Goal: Task Accomplishment & Management: Use online tool/utility

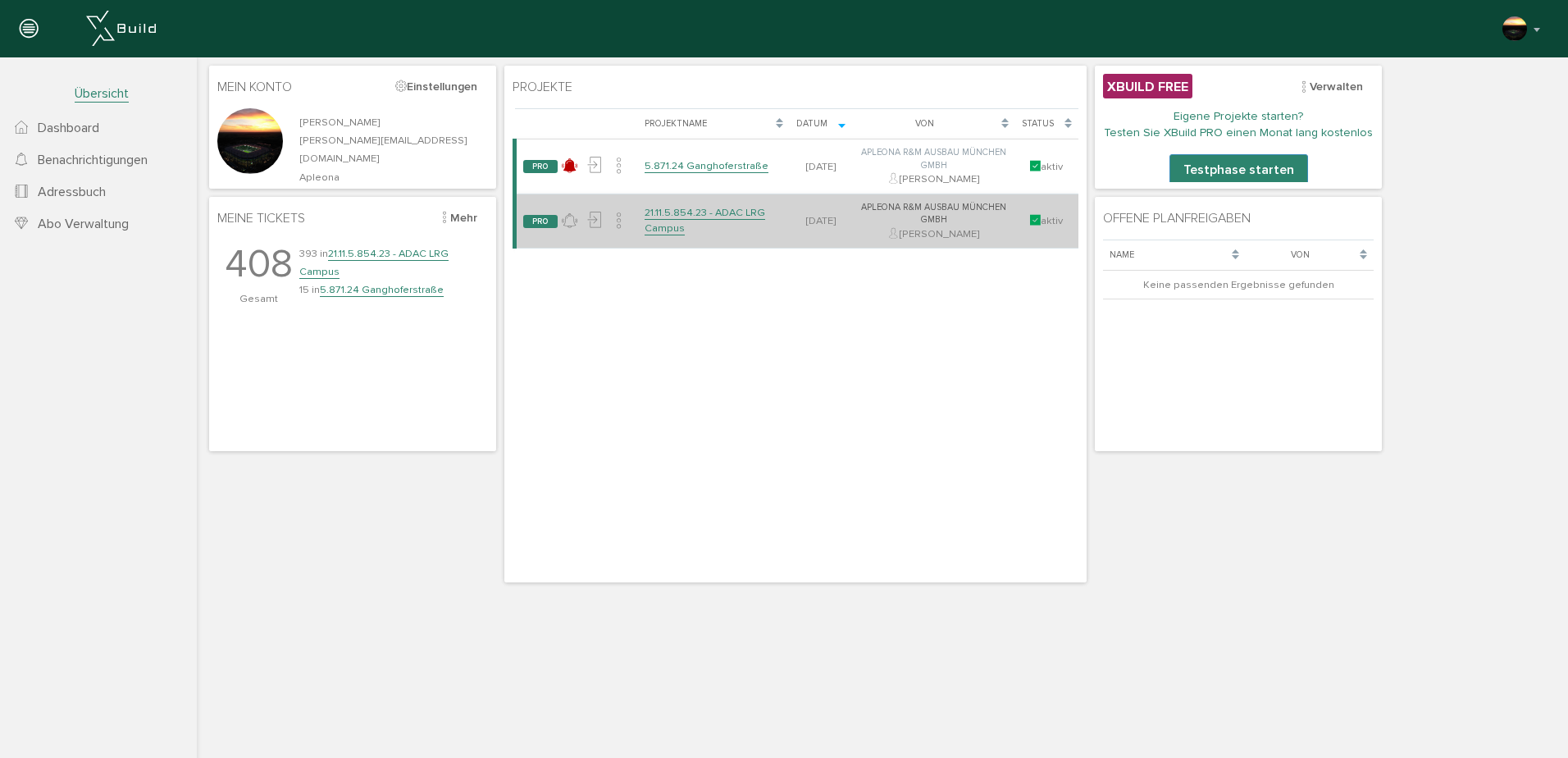
click at [673, 217] on link "21.11.5.854.23 - ADAC LRG Campus" at bounding box center [704, 220] width 120 height 29
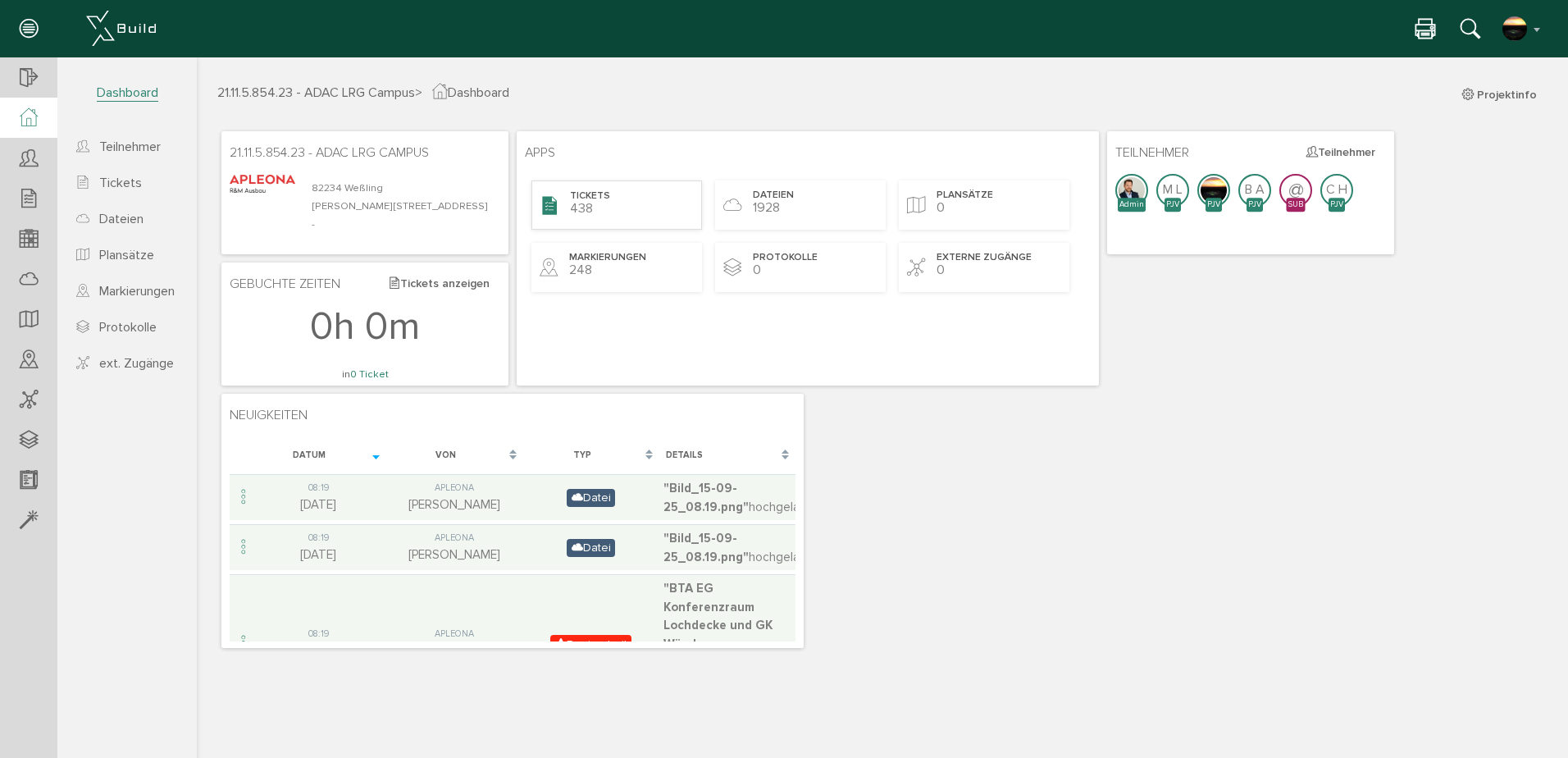
click at [583, 201] on span "Tickets" at bounding box center [590, 196] width 40 height 14
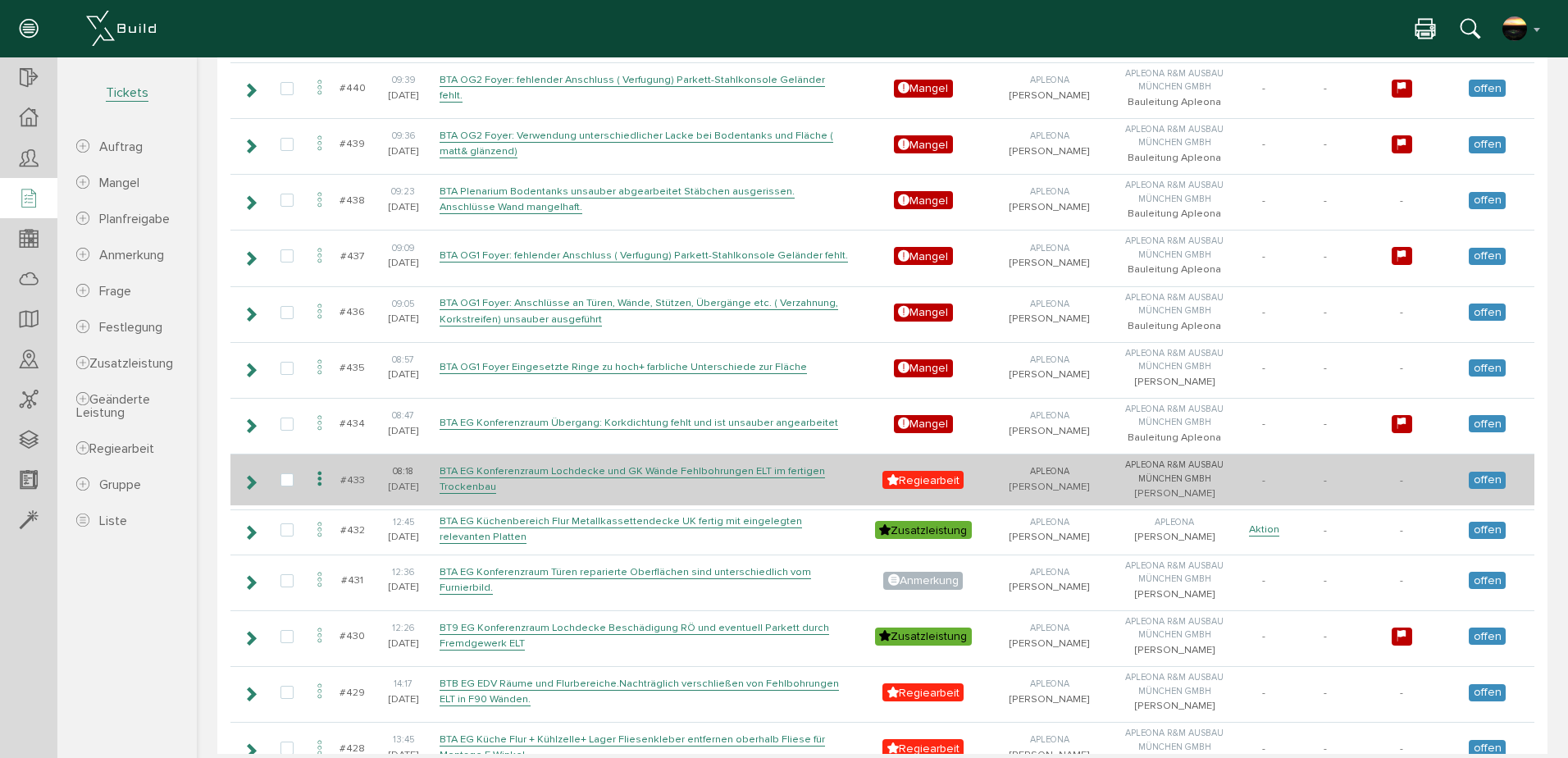
scroll to position [383, 0]
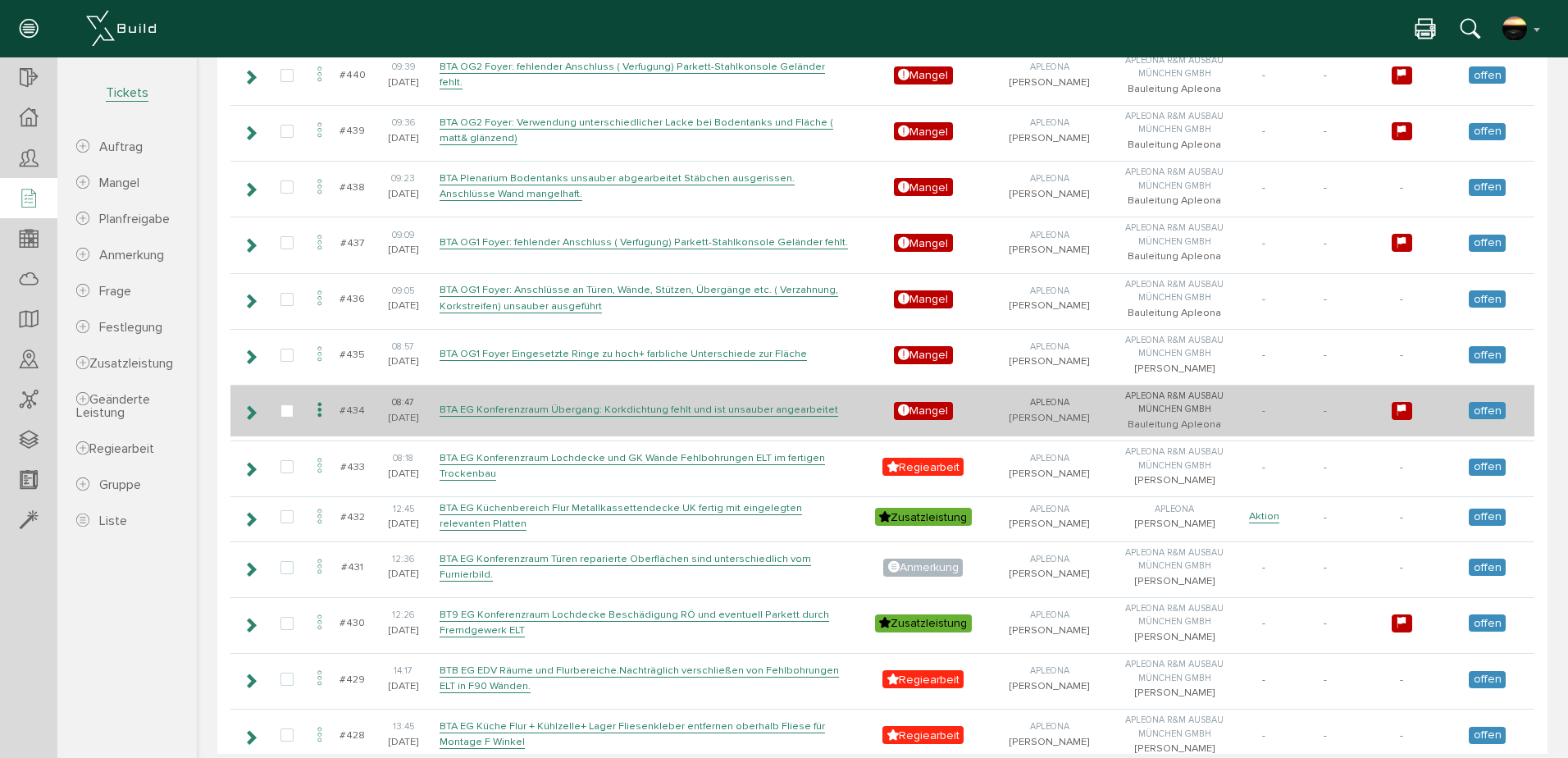
click at [319, 421] on icon at bounding box center [320, 411] width 20 height 22
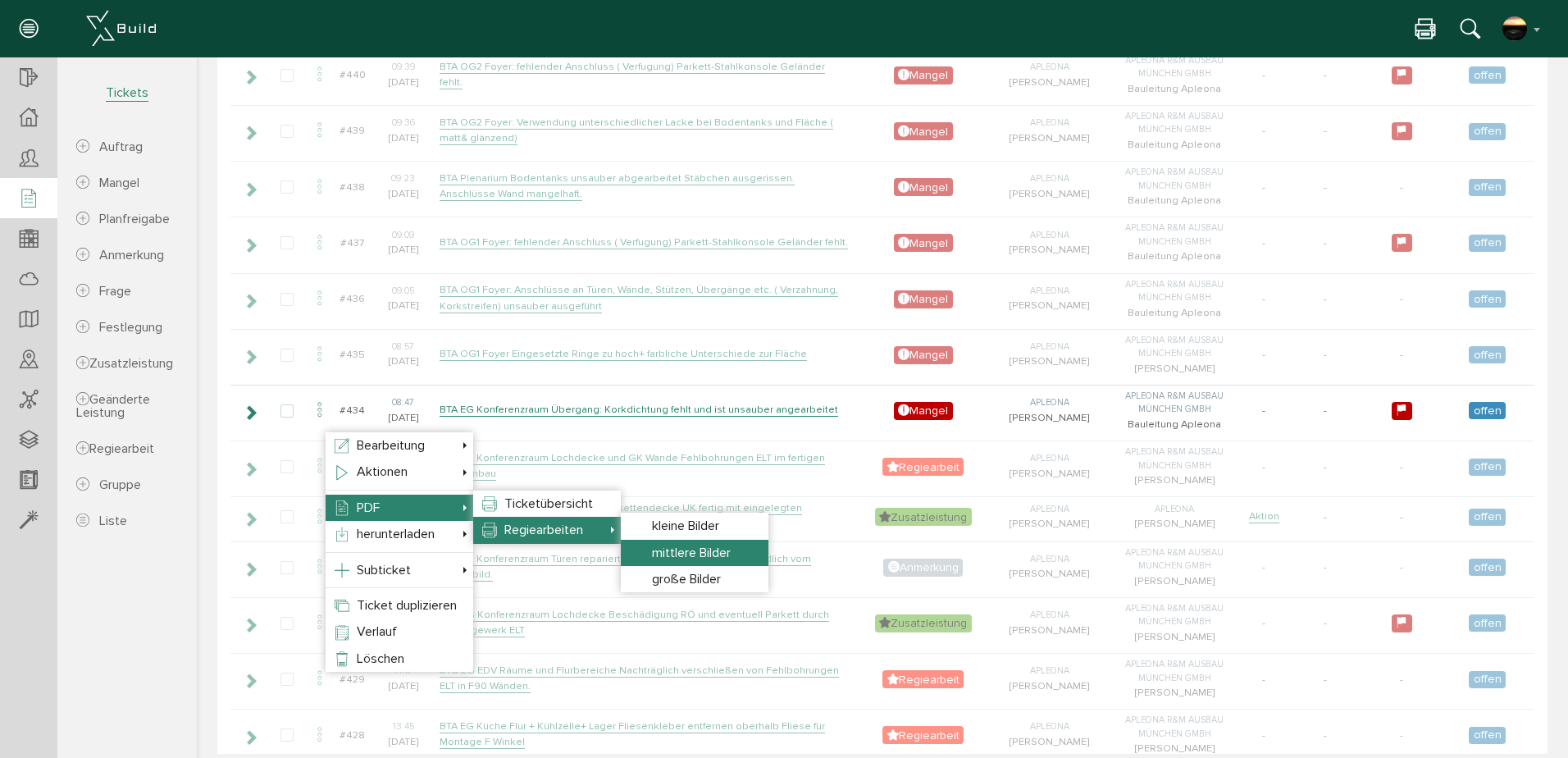
click at [694, 550] on span "mittlere Bilder" at bounding box center [691, 553] width 79 height 17
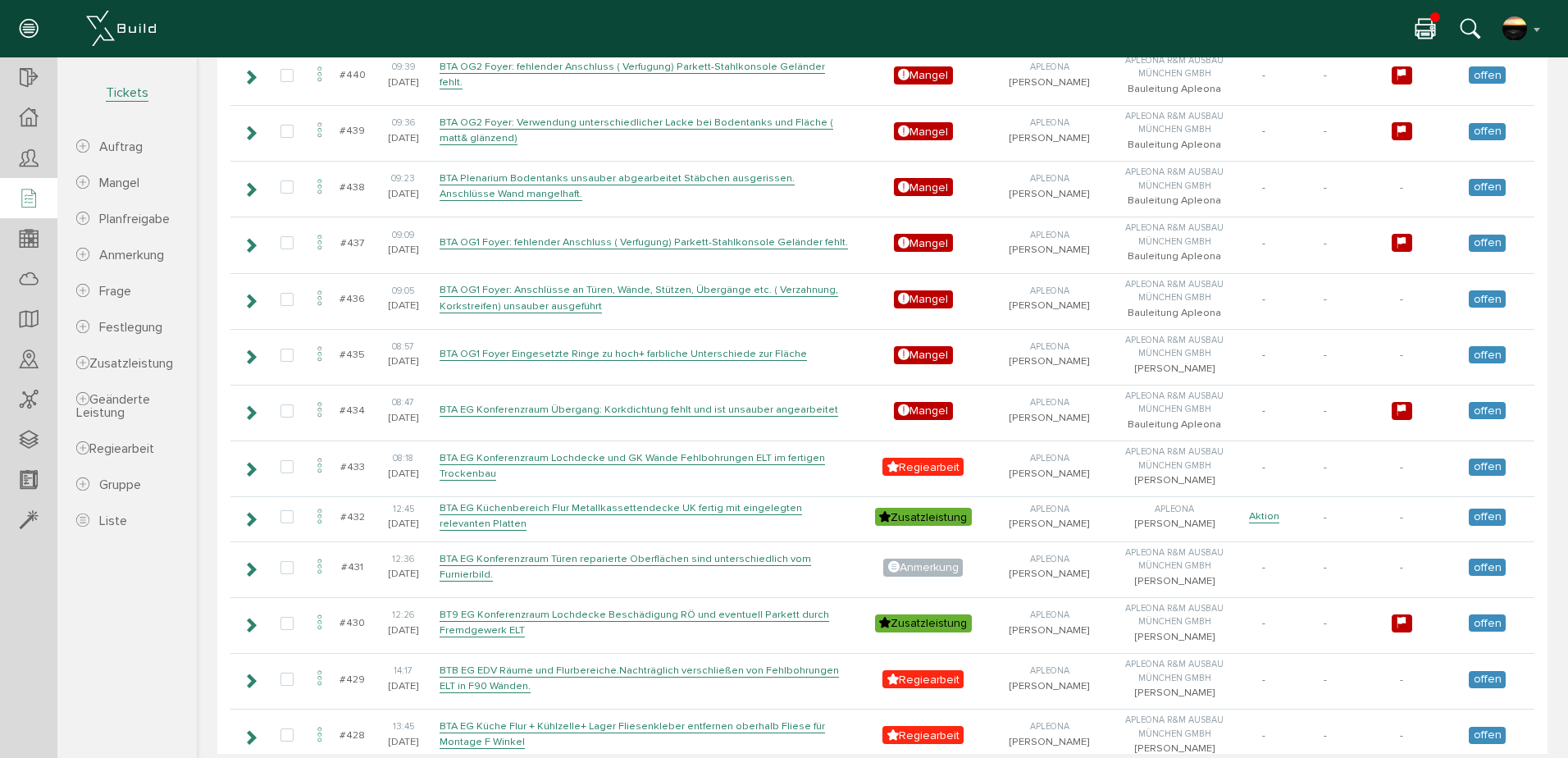
click at [1422, 23] on icon at bounding box center [1425, 30] width 20 height 24
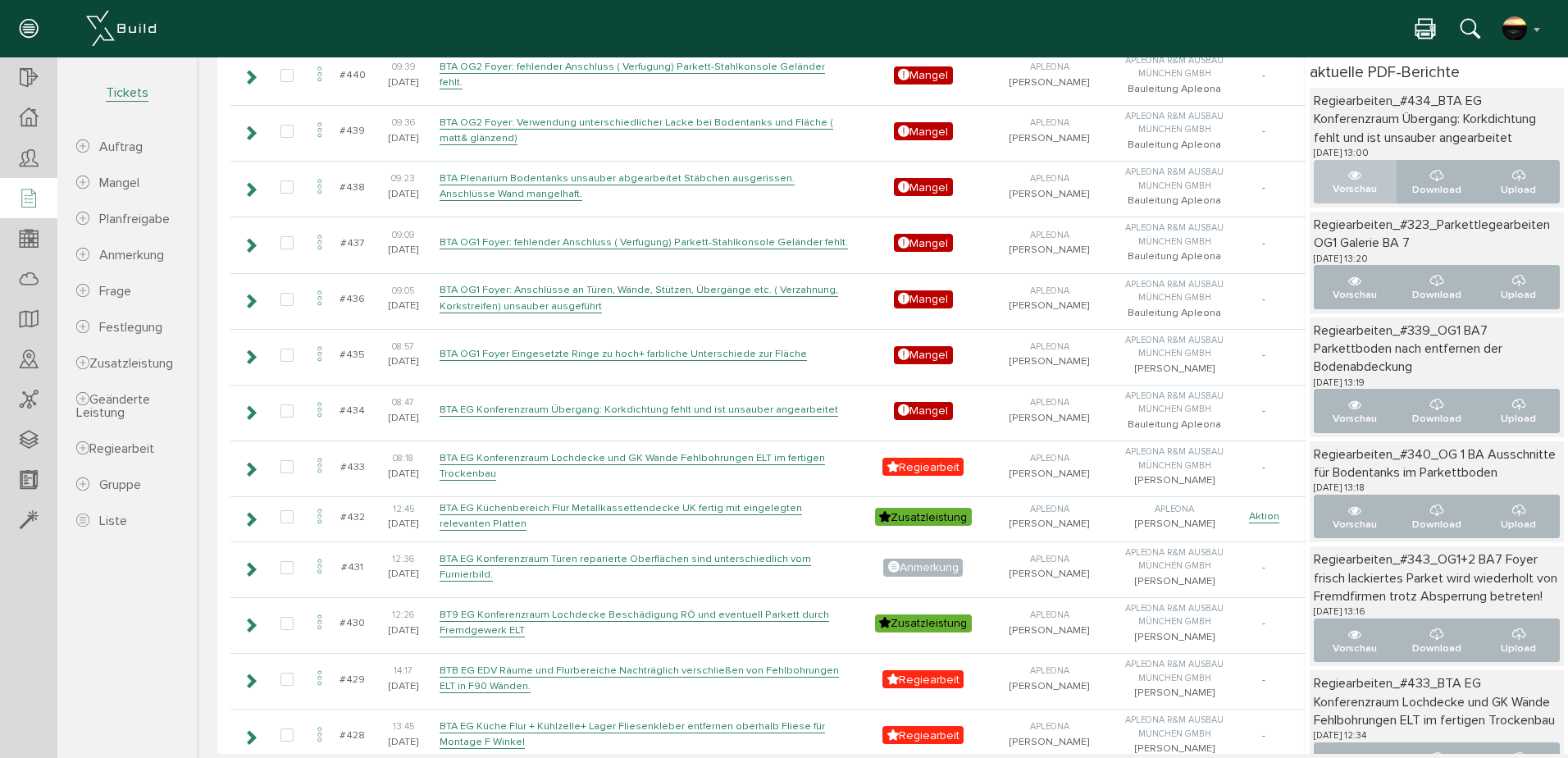
click at [1334, 182] on p "Vorschau" at bounding box center [1355, 189] width 55 height 16
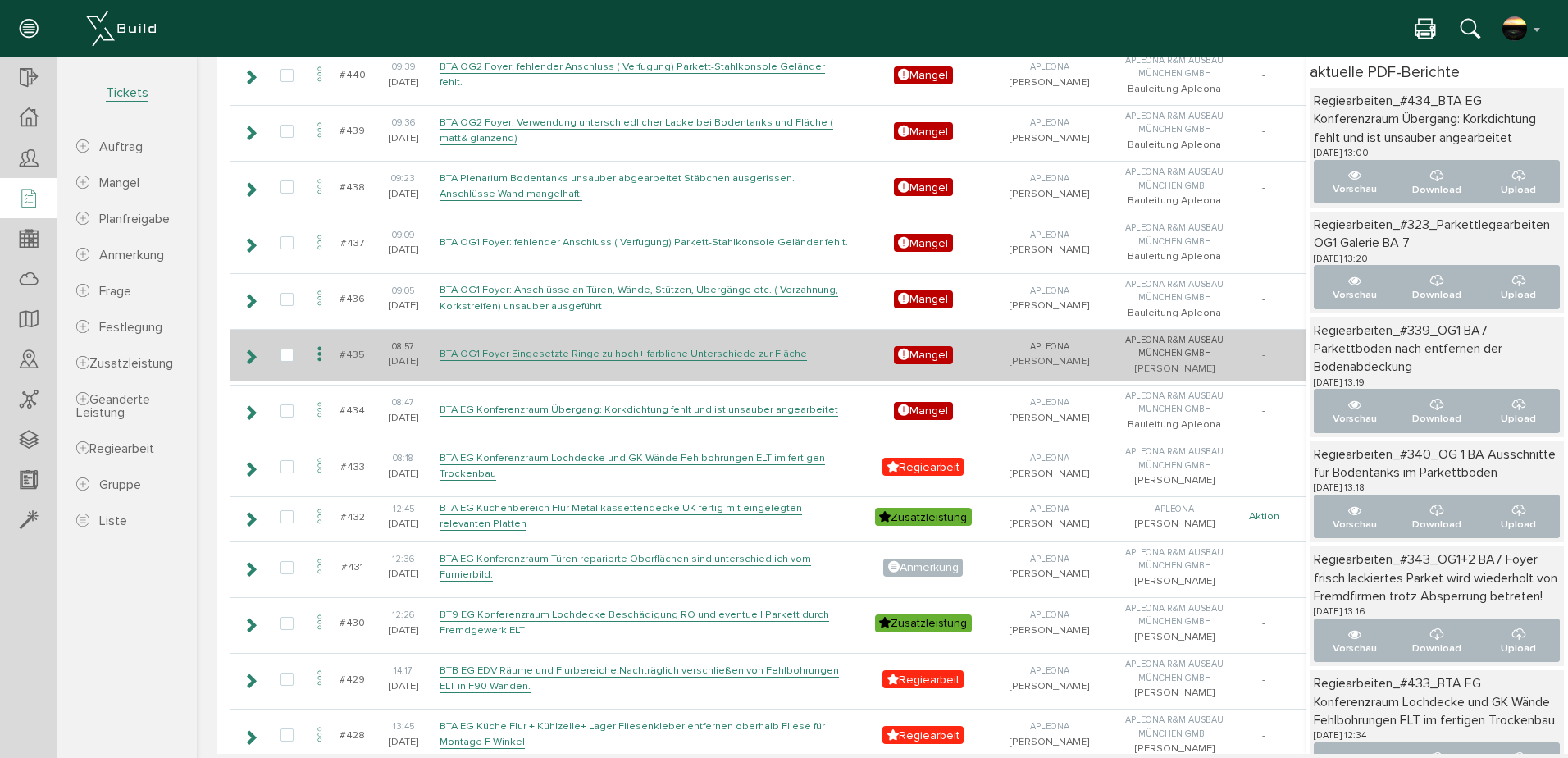
click at [322, 366] on icon at bounding box center [320, 354] width 20 height 22
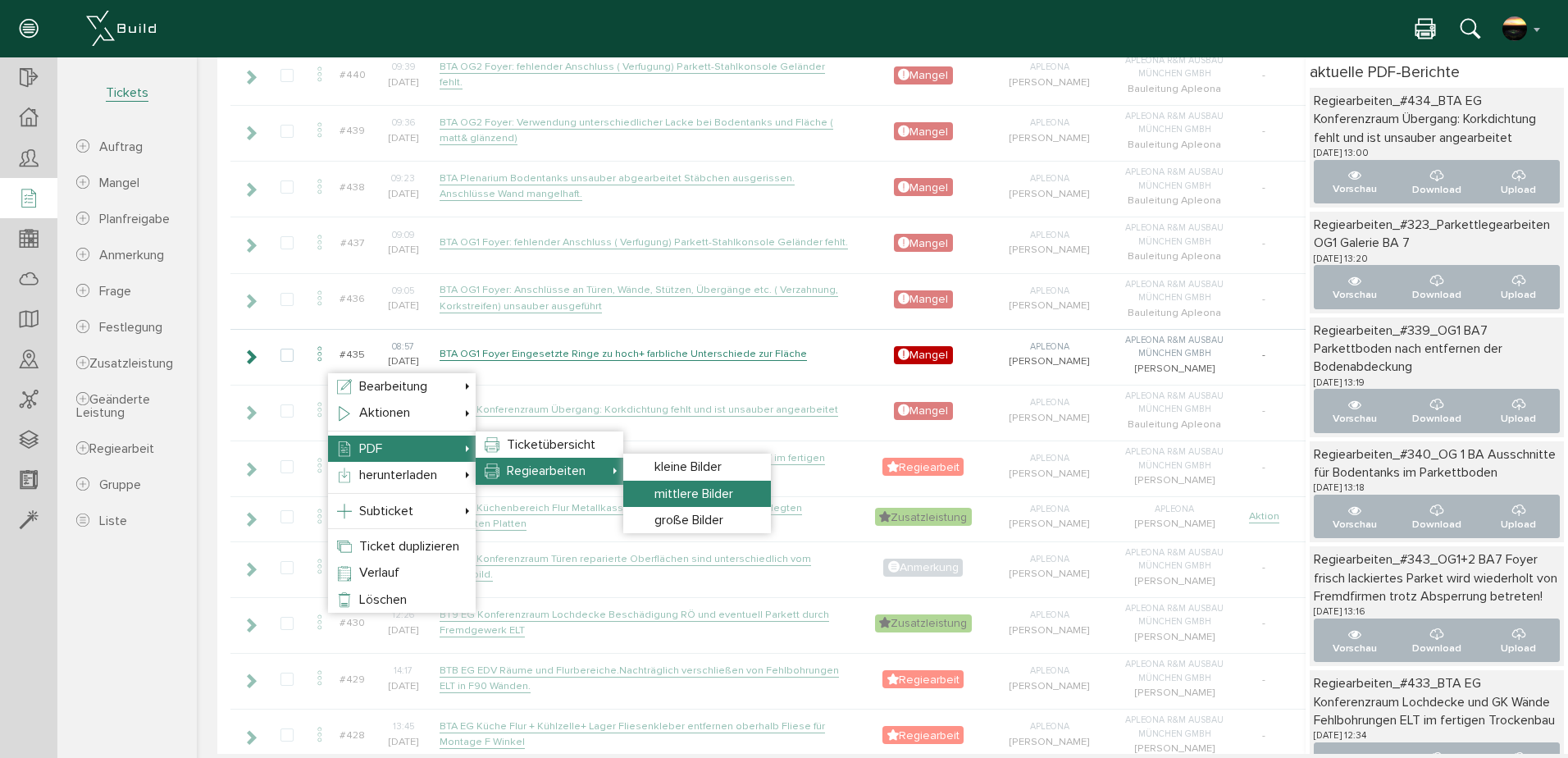
click at [668, 493] on span "mittlere Bilder" at bounding box center [693, 493] width 79 height 17
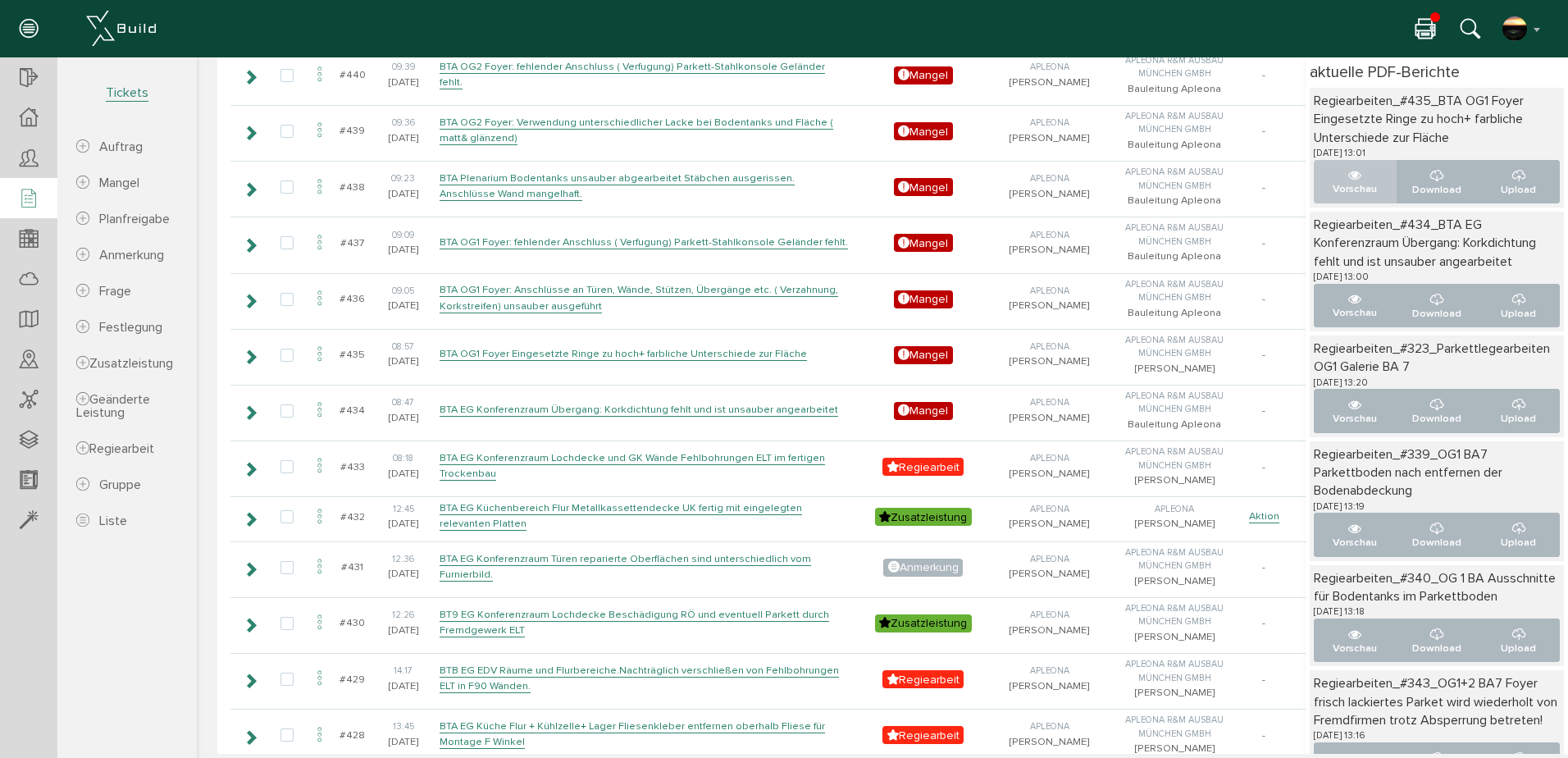
click at [1348, 181] on icon "..." at bounding box center [1355, 176] width 13 height 13
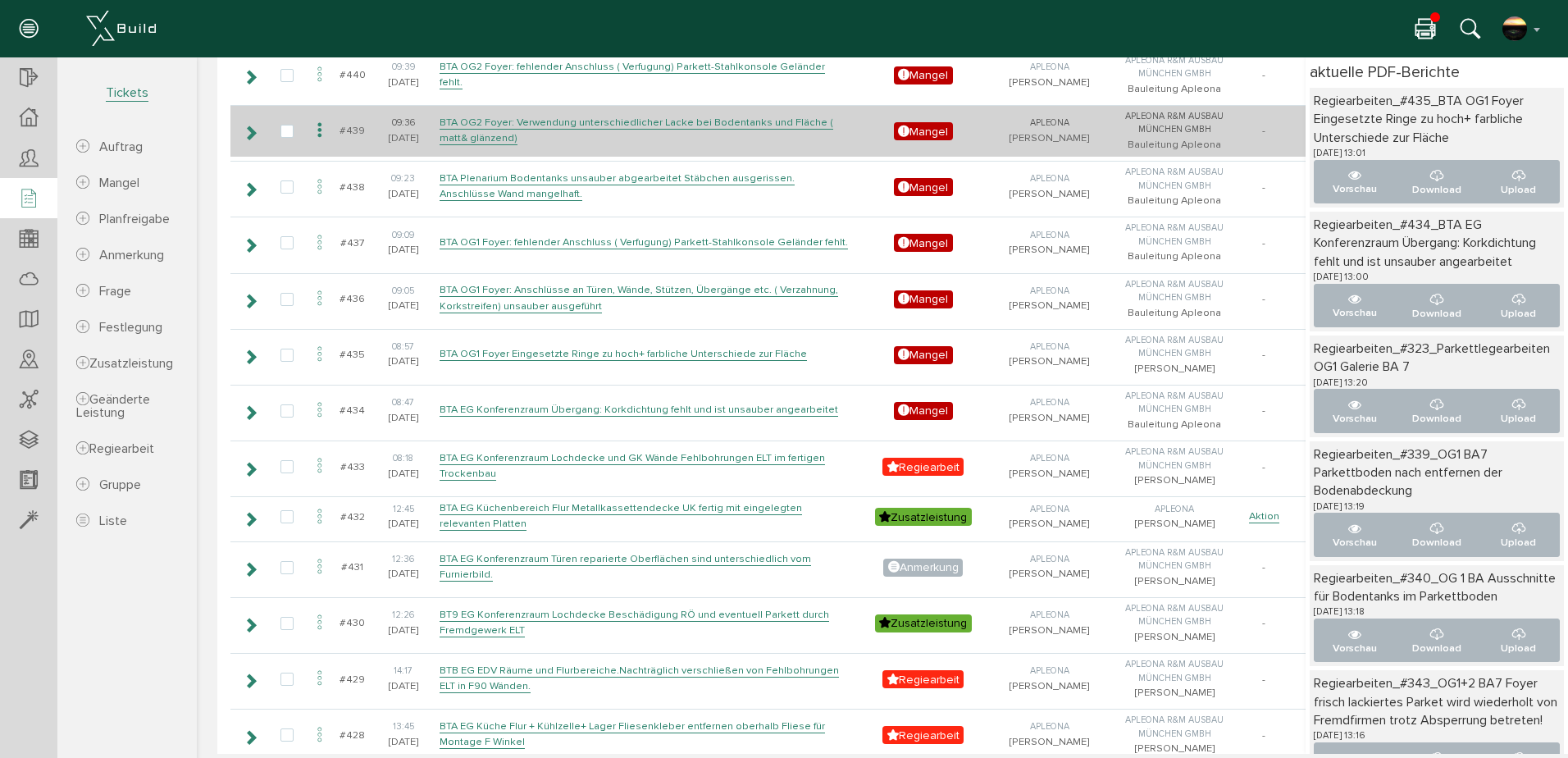
scroll to position [0, 0]
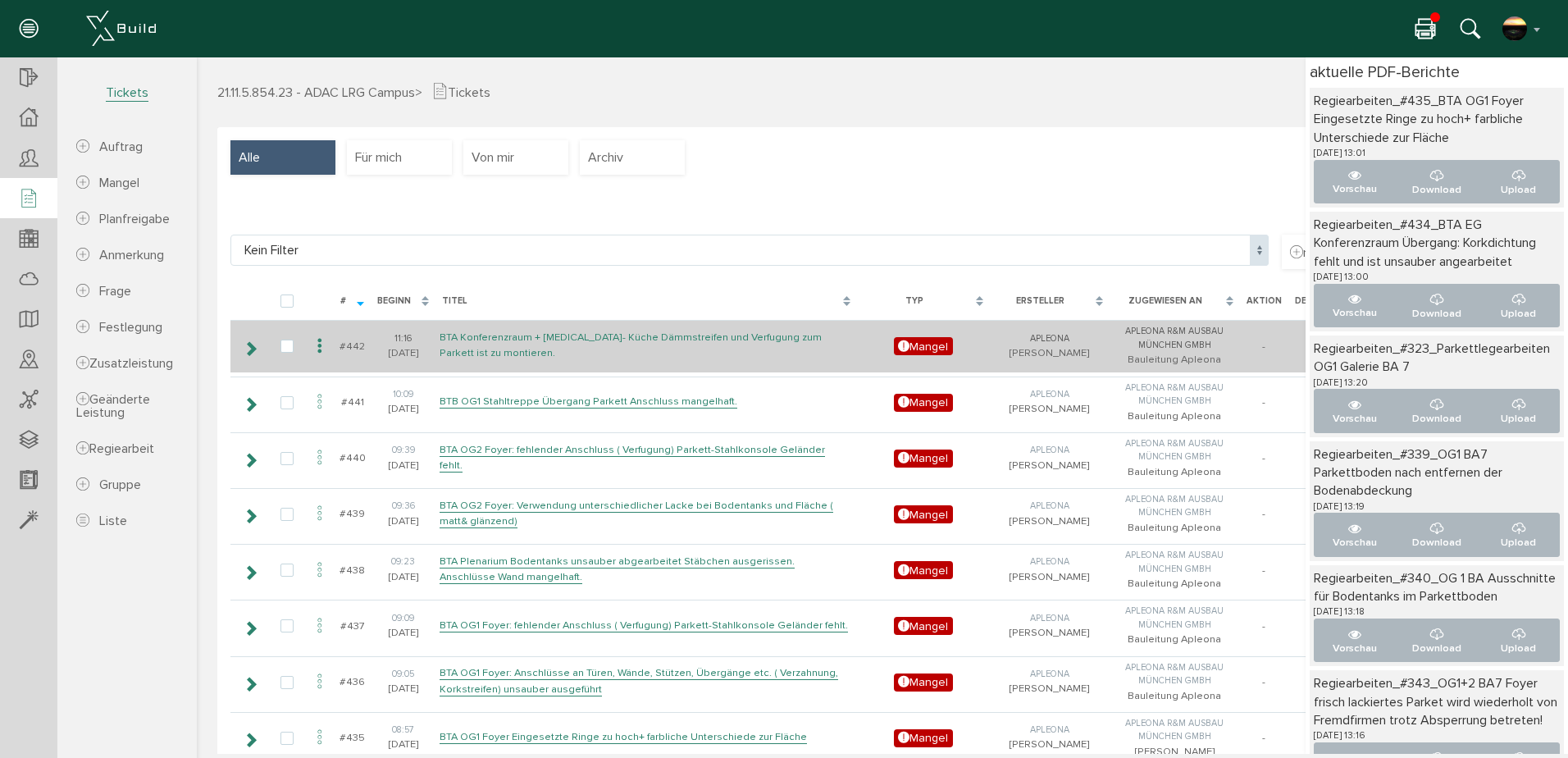
click at [494, 337] on link "BTA Konferenzraum + [MEDICAL_DATA]- Küche Dämmstreifen und Verfugung zum Parket…" at bounding box center [630, 345] width 382 height 30
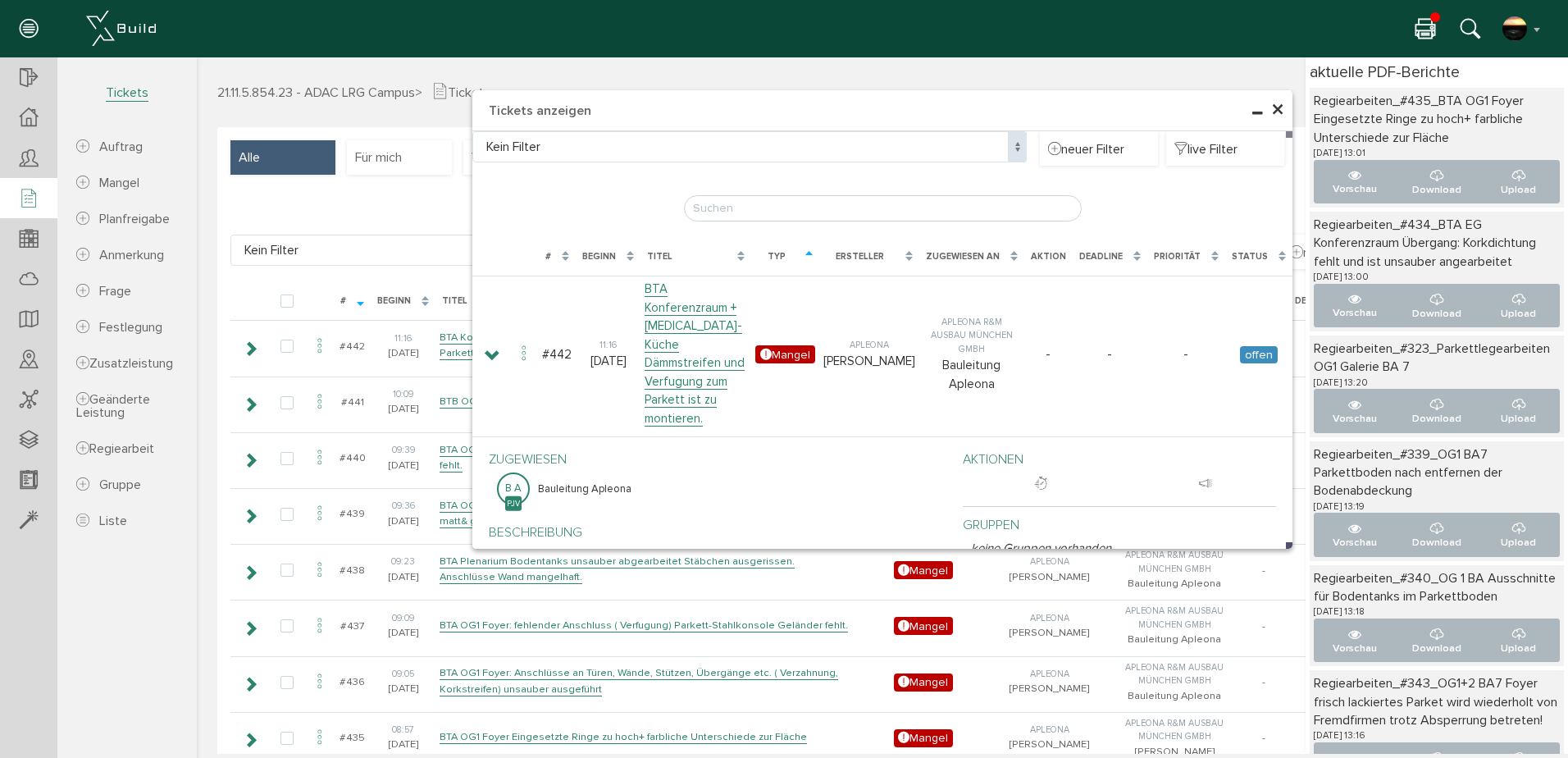
click at [1271, 104] on span "×" at bounding box center [1278, 110] width 13 height 32
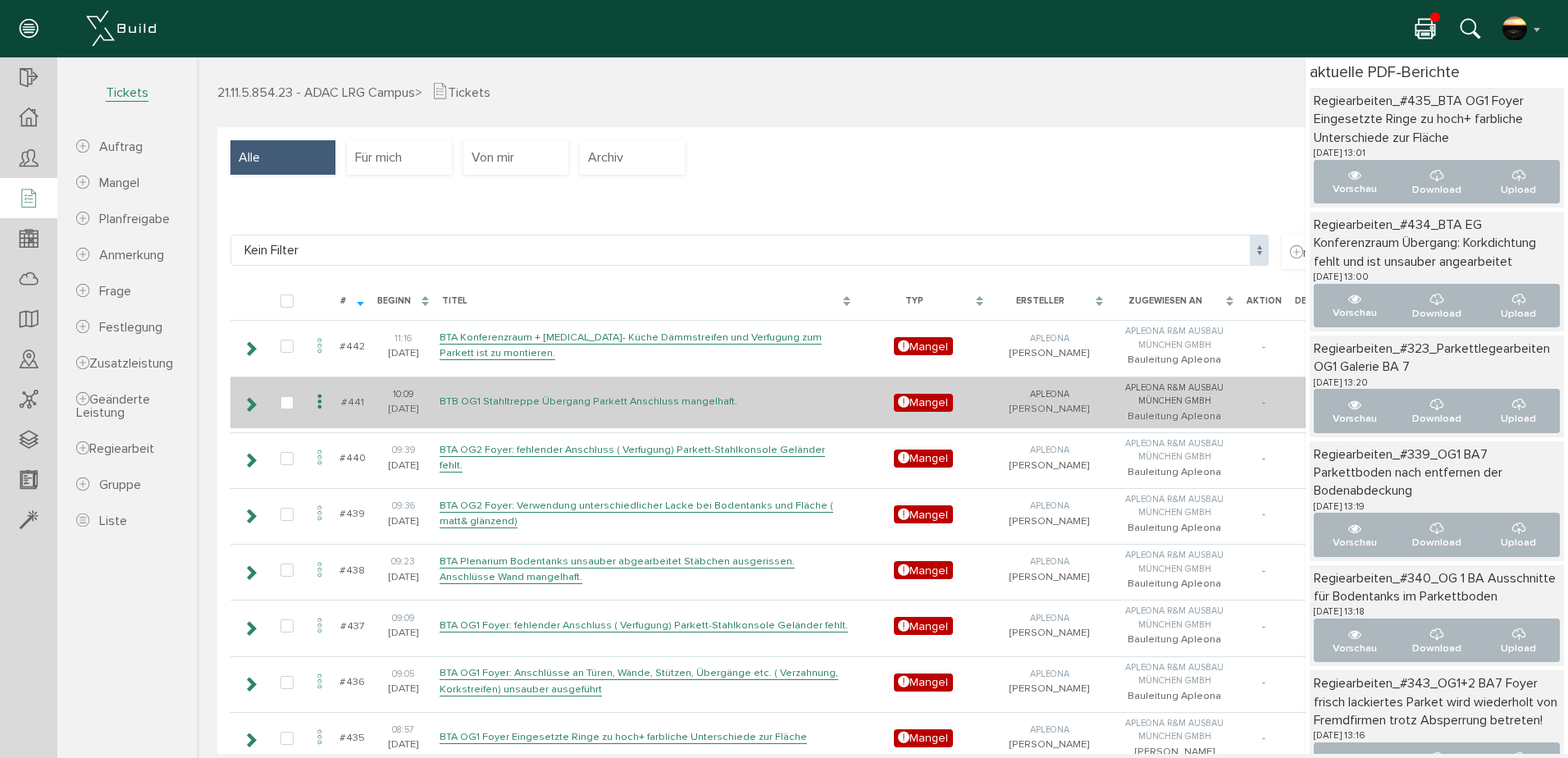
click at [540, 400] on td "BTB OG1 Stahltreppe Übergang Parkett Anschluss mangelhaft." at bounding box center [646, 402] width 421 height 51
click at [540, 403] on link "BTB OG1 Stahltreppe Übergang Parkett Anschluss mangelhaft." at bounding box center [588, 401] width 298 height 14
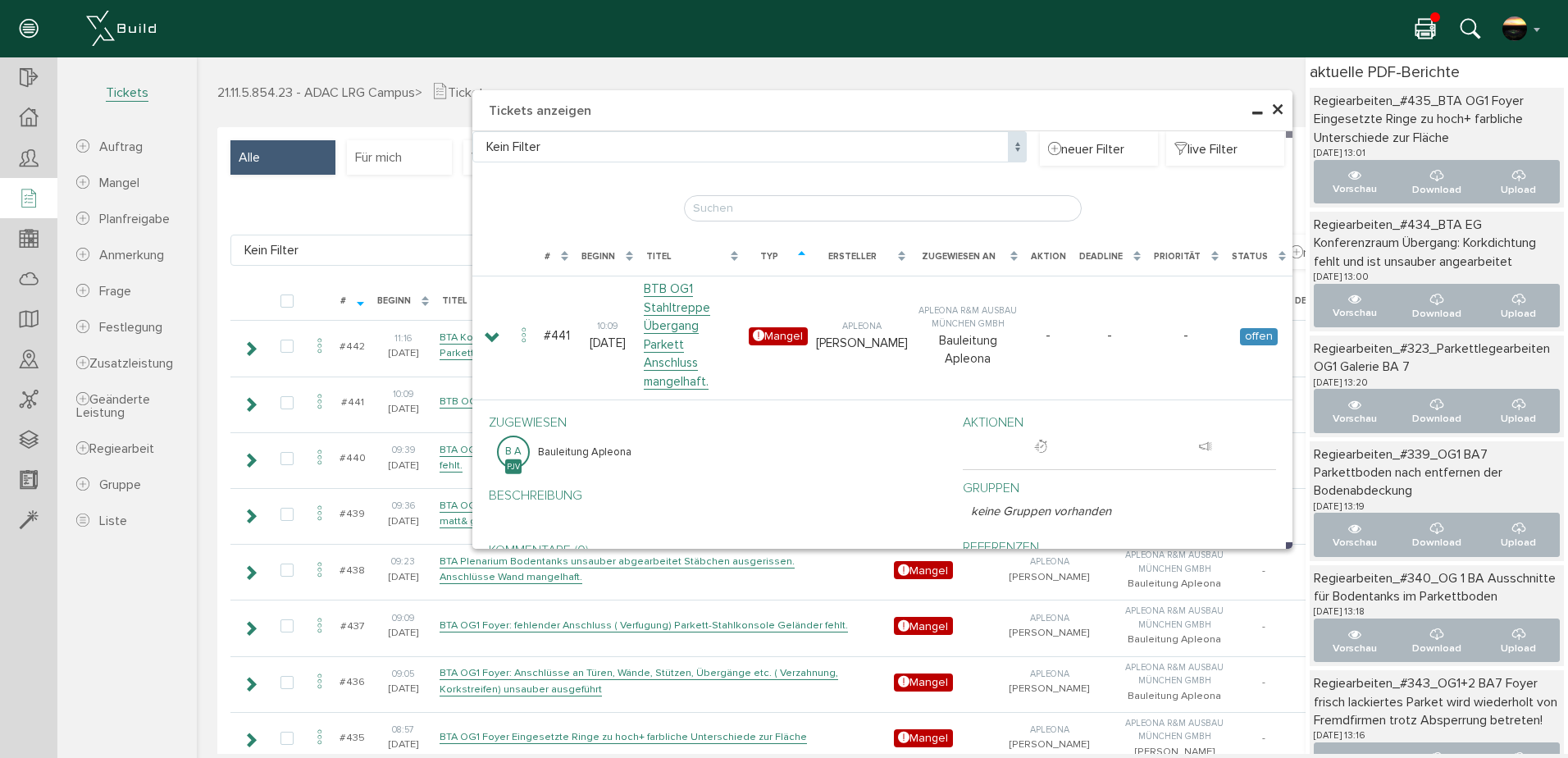
click at [500, 124] on h4 "Tickets anzeigen" at bounding box center [882, 110] width 820 height 41
click at [495, 109] on h4 "Tickets anzeigen" at bounding box center [882, 110] width 820 height 41
click at [1271, 107] on span "×" at bounding box center [1278, 110] width 13 height 32
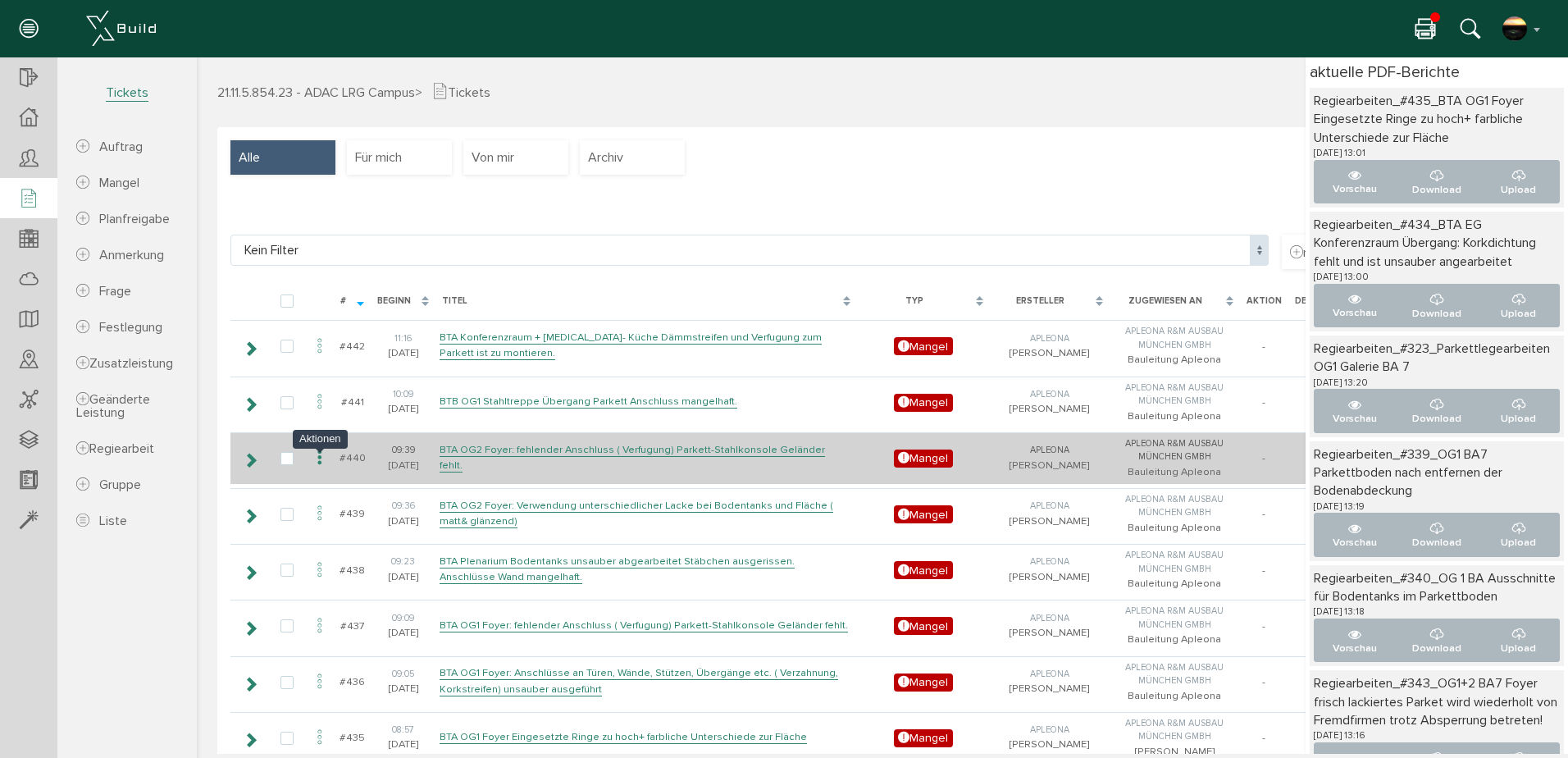
click at [314, 464] on icon at bounding box center [320, 458] width 20 height 22
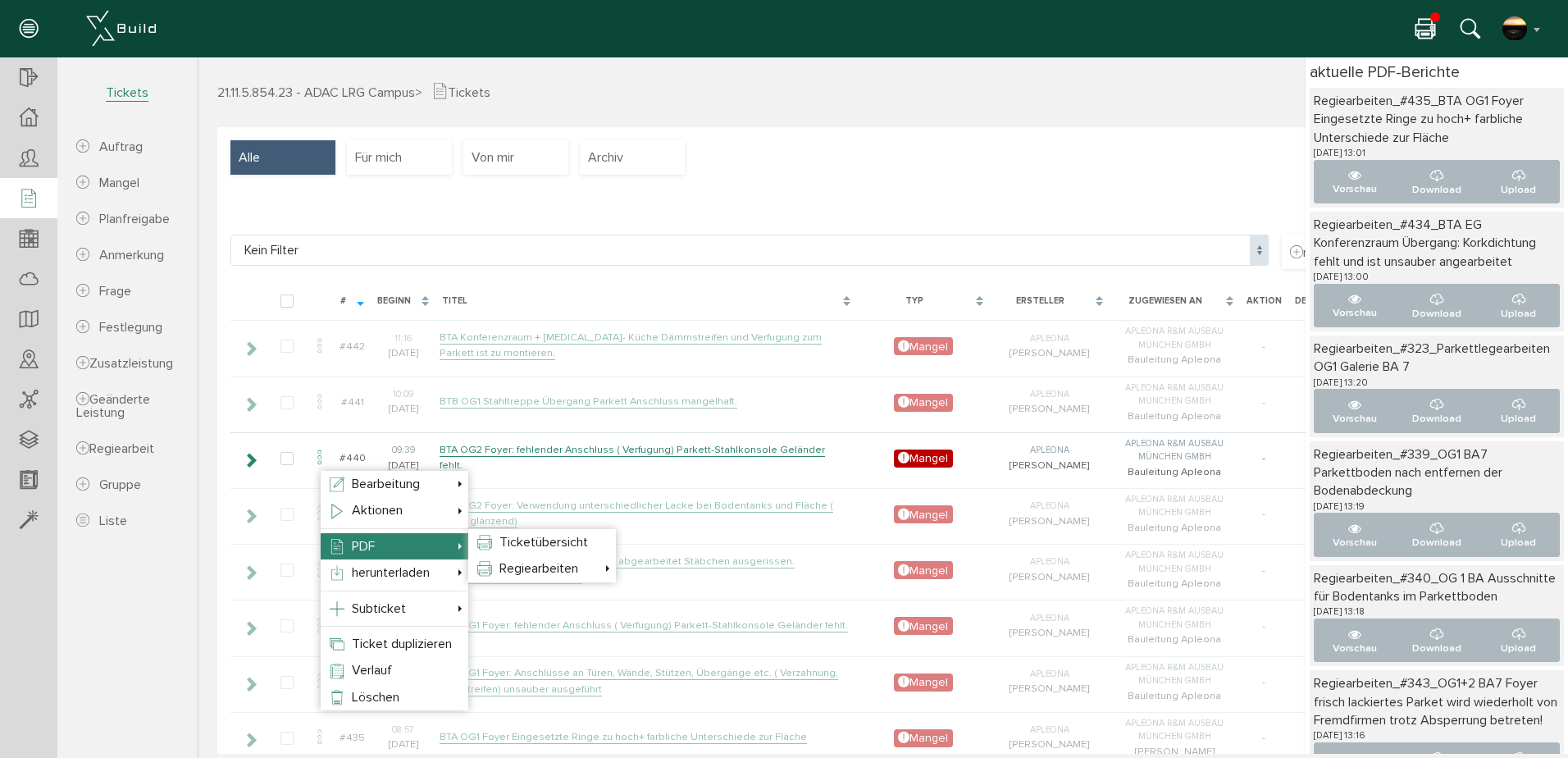
click at [528, 539] on span "Ticketübersicht" at bounding box center [543, 542] width 89 height 17
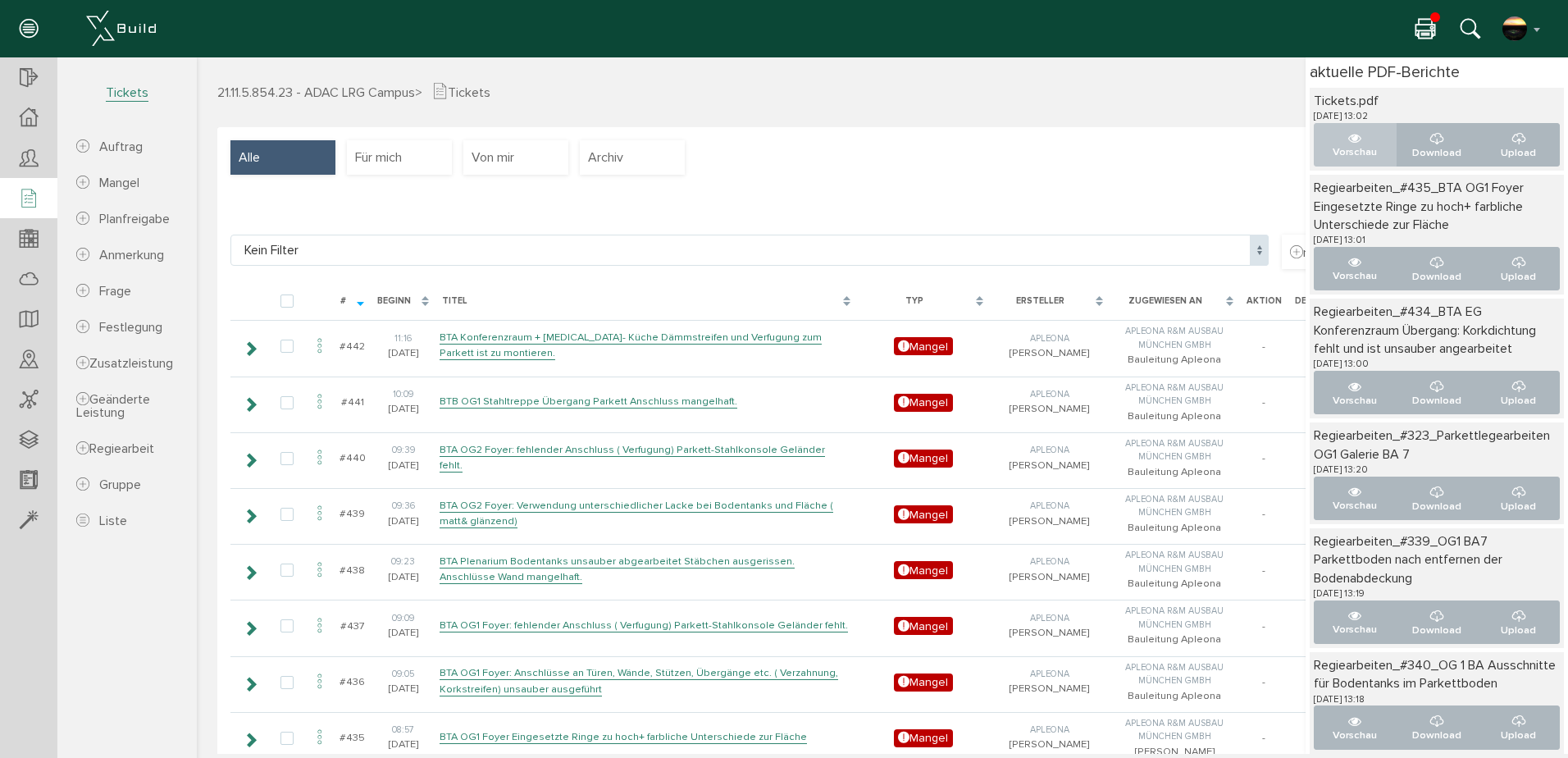
click at [1357, 144] on p "Vorschau" at bounding box center [1355, 152] width 55 height 16
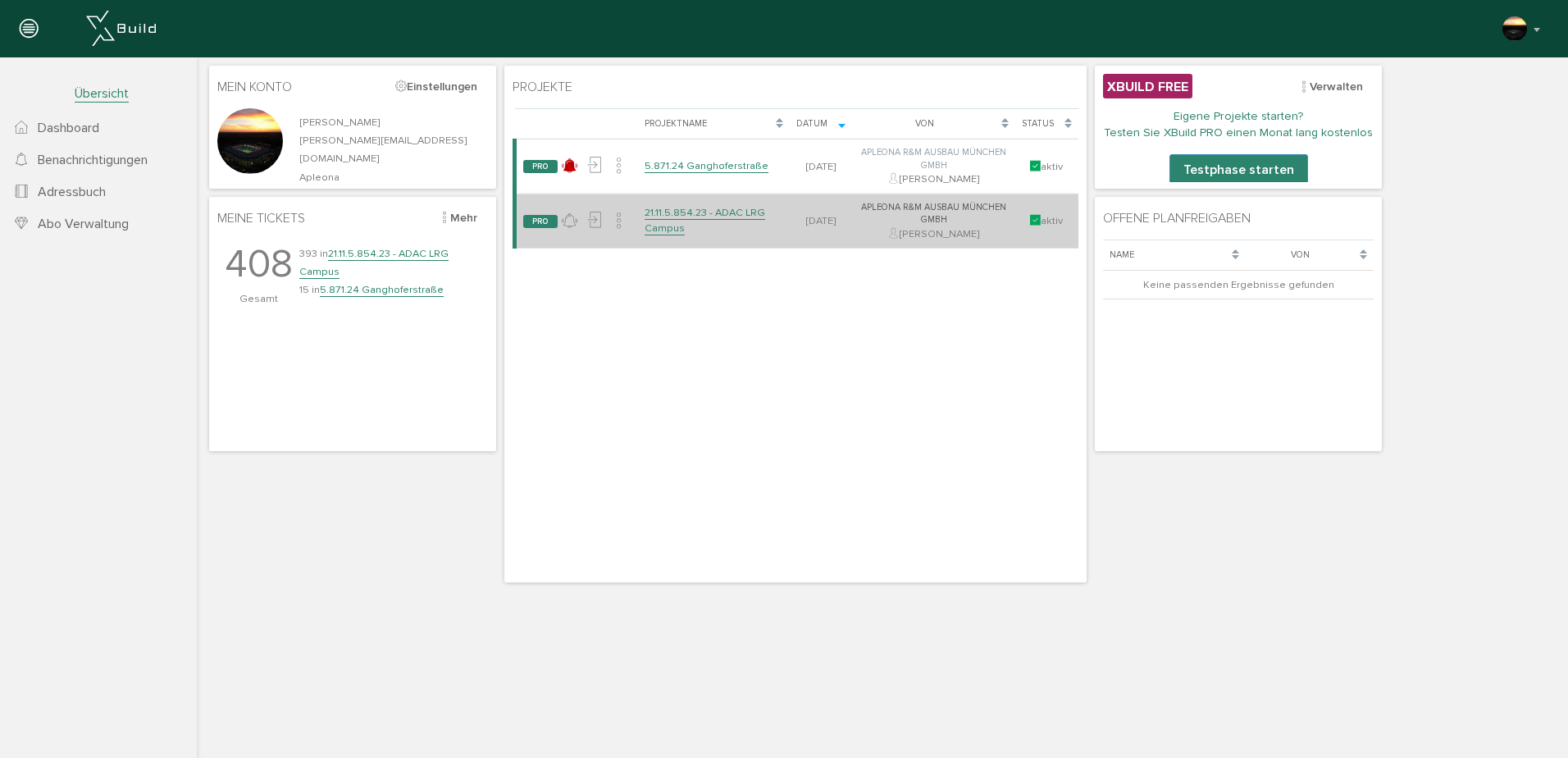
click at [652, 215] on link "21.11.5.854.23 - ADAC LRG Campus" at bounding box center [704, 220] width 120 height 29
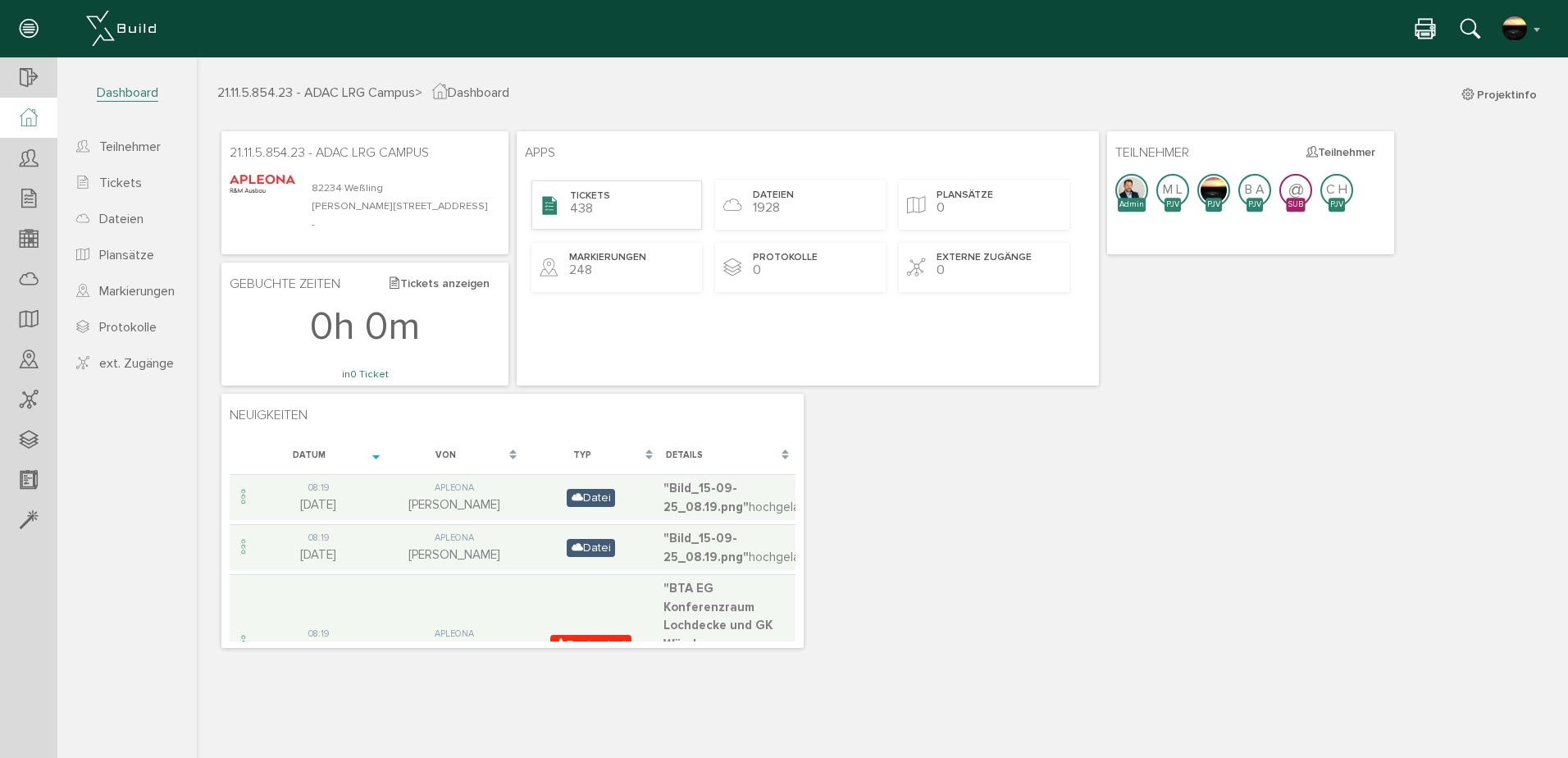
click at [580, 201] on span "Tickets" at bounding box center [590, 196] width 40 height 14
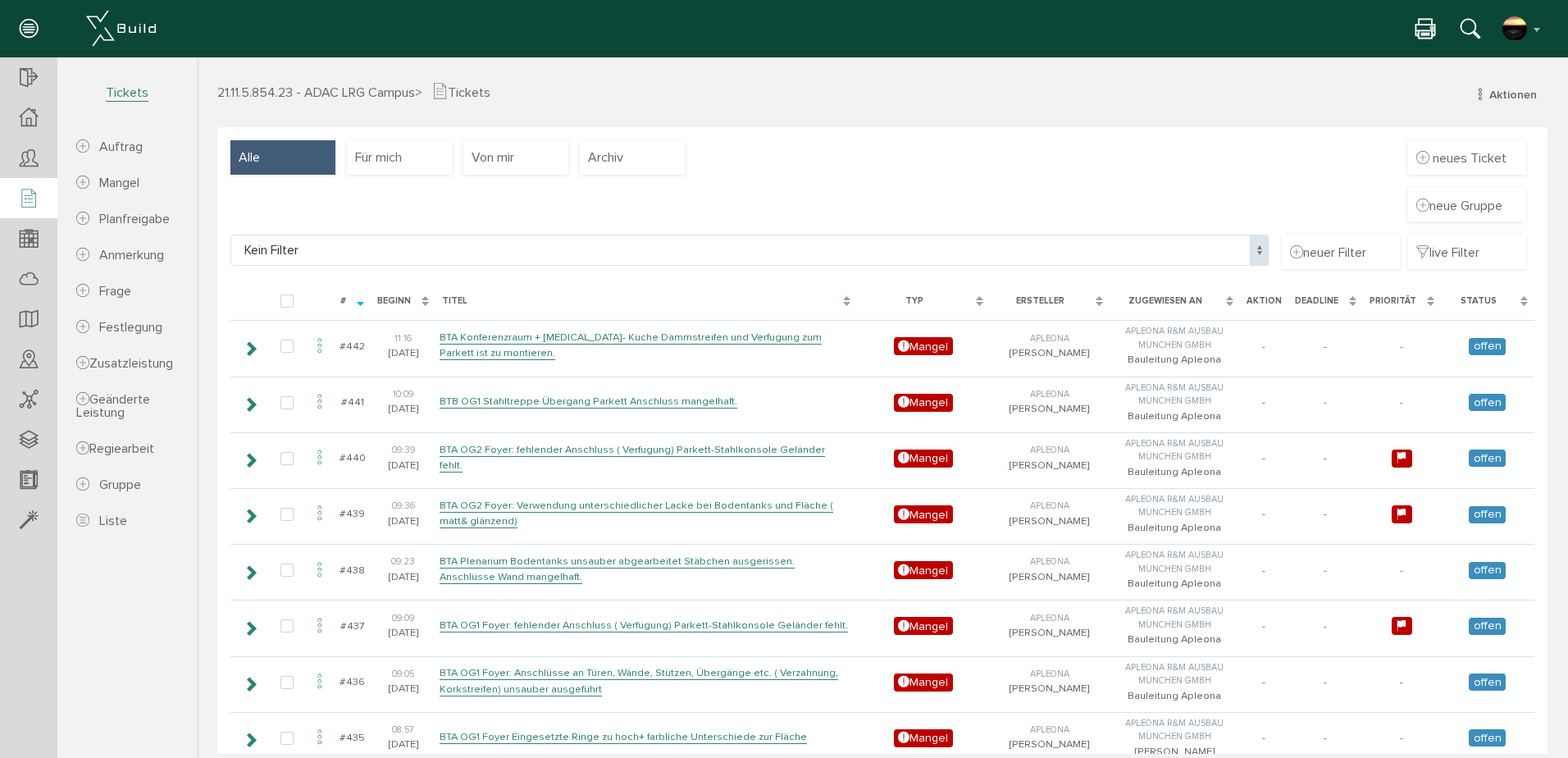
click at [1424, 27] on icon at bounding box center [1425, 30] width 20 height 24
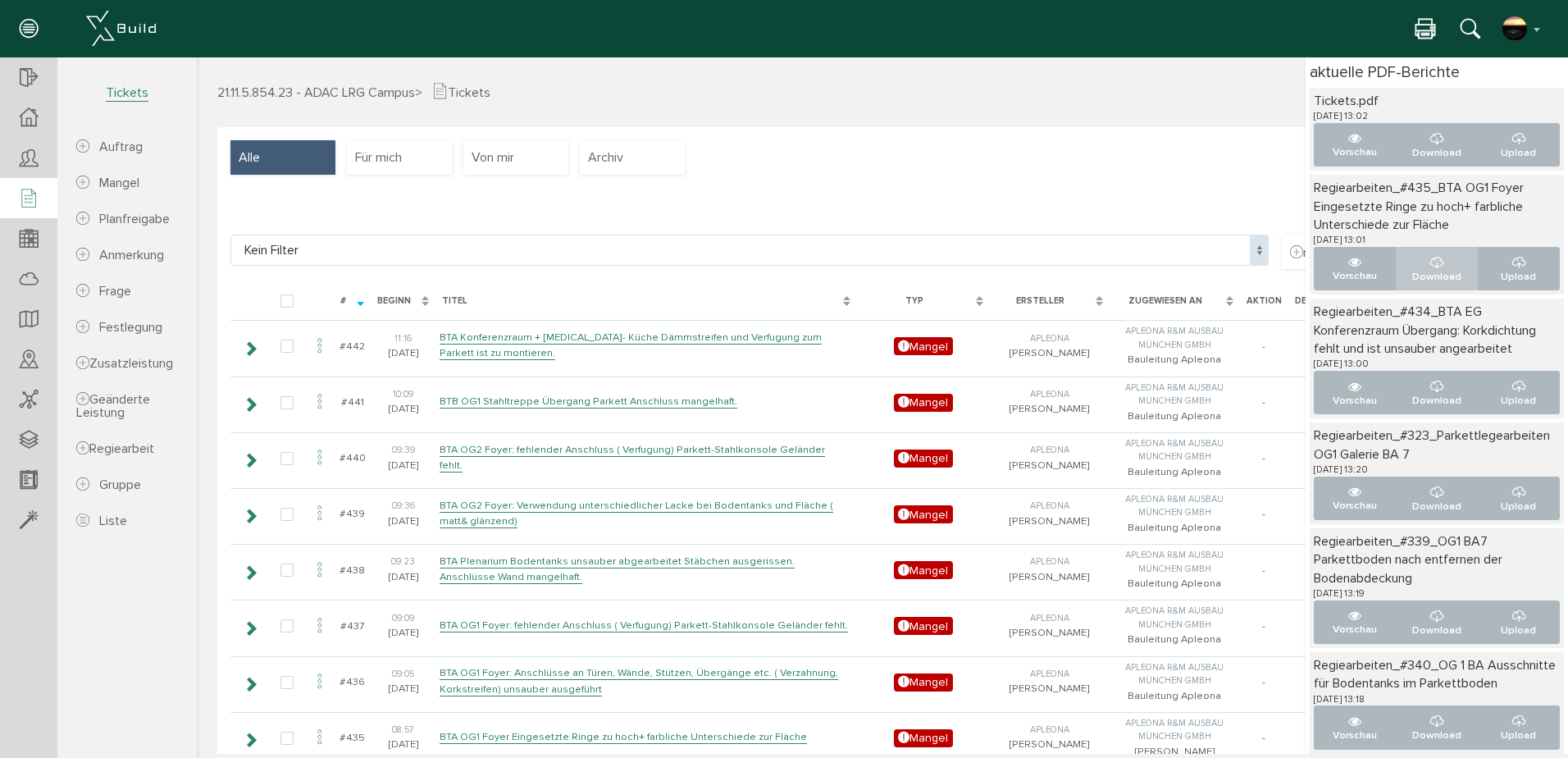
click at [1420, 274] on p "Download" at bounding box center [1437, 276] width 55 height 16
click at [1430, 138] on icon "..." at bounding box center [1436, 139] width 13 height 17
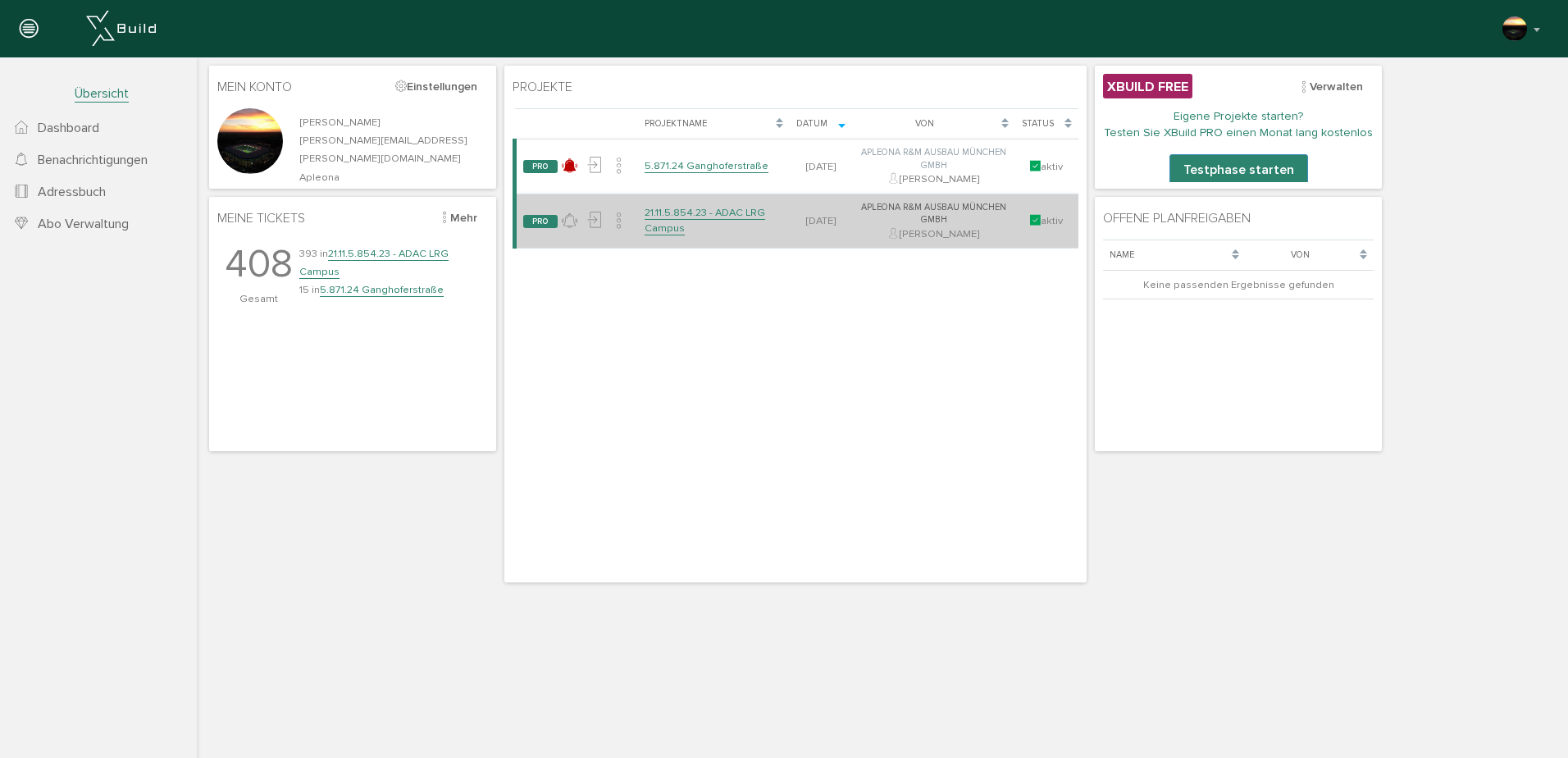
click at [685, 211] on link "21.11.5.854.23 - ADAC LRG Campus" at bounding box center [704, 220] width 120 height 29
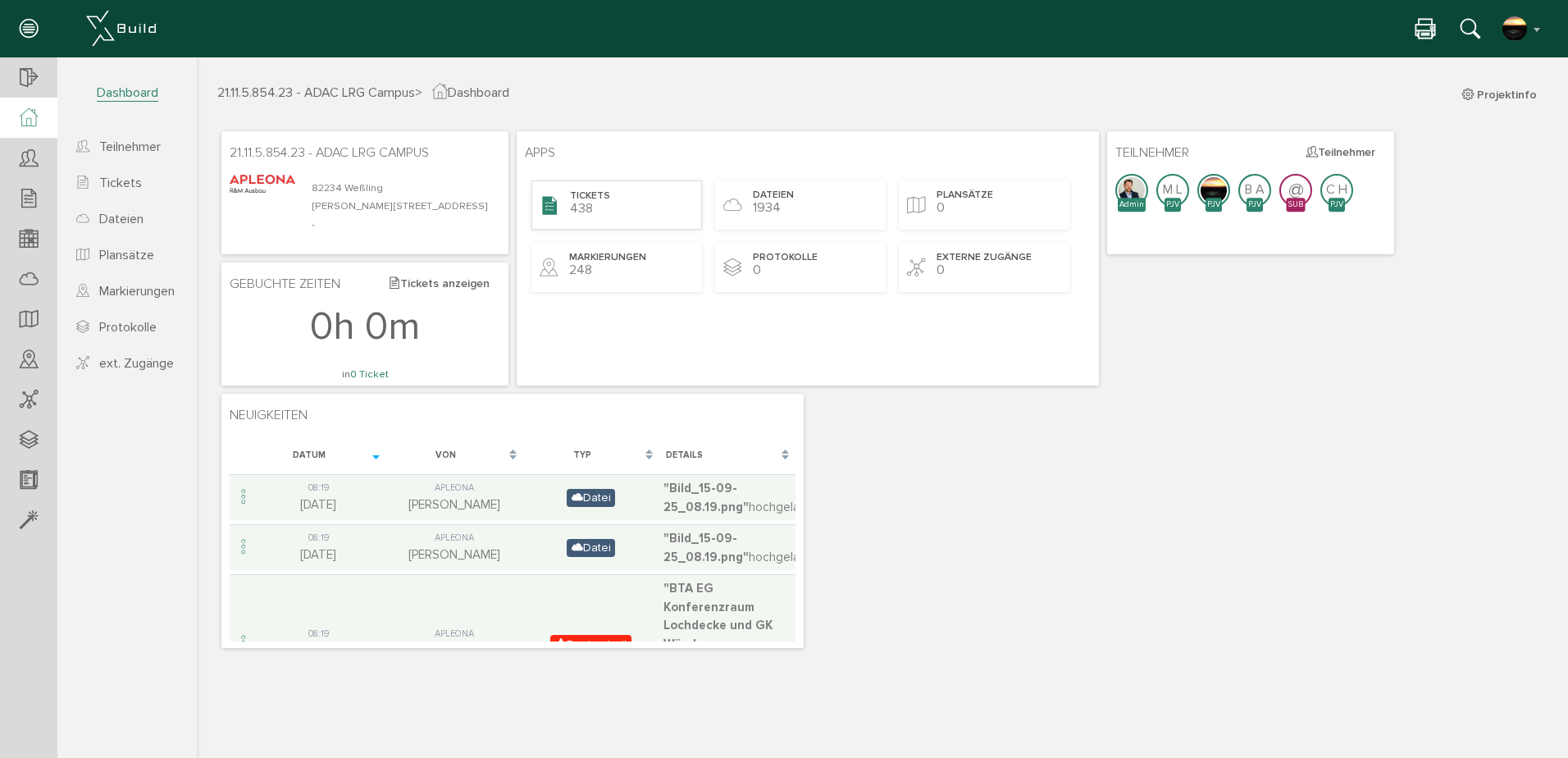
click at [587, 206] on span "438" at bounding box center [581, 208] width 23 height 17
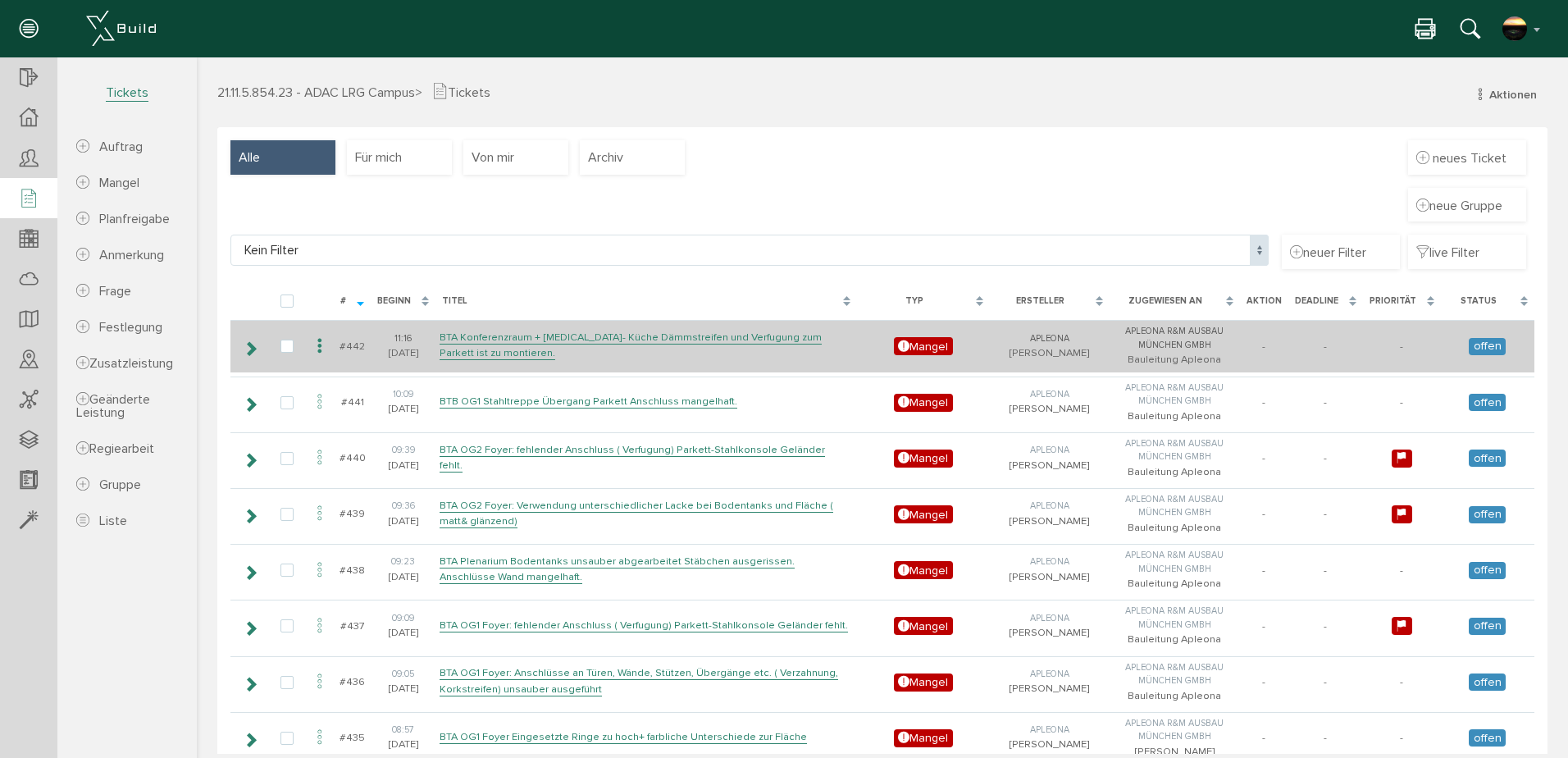
click at [318, 350] on icon at bounding box center [320, 346] width 20 height 22
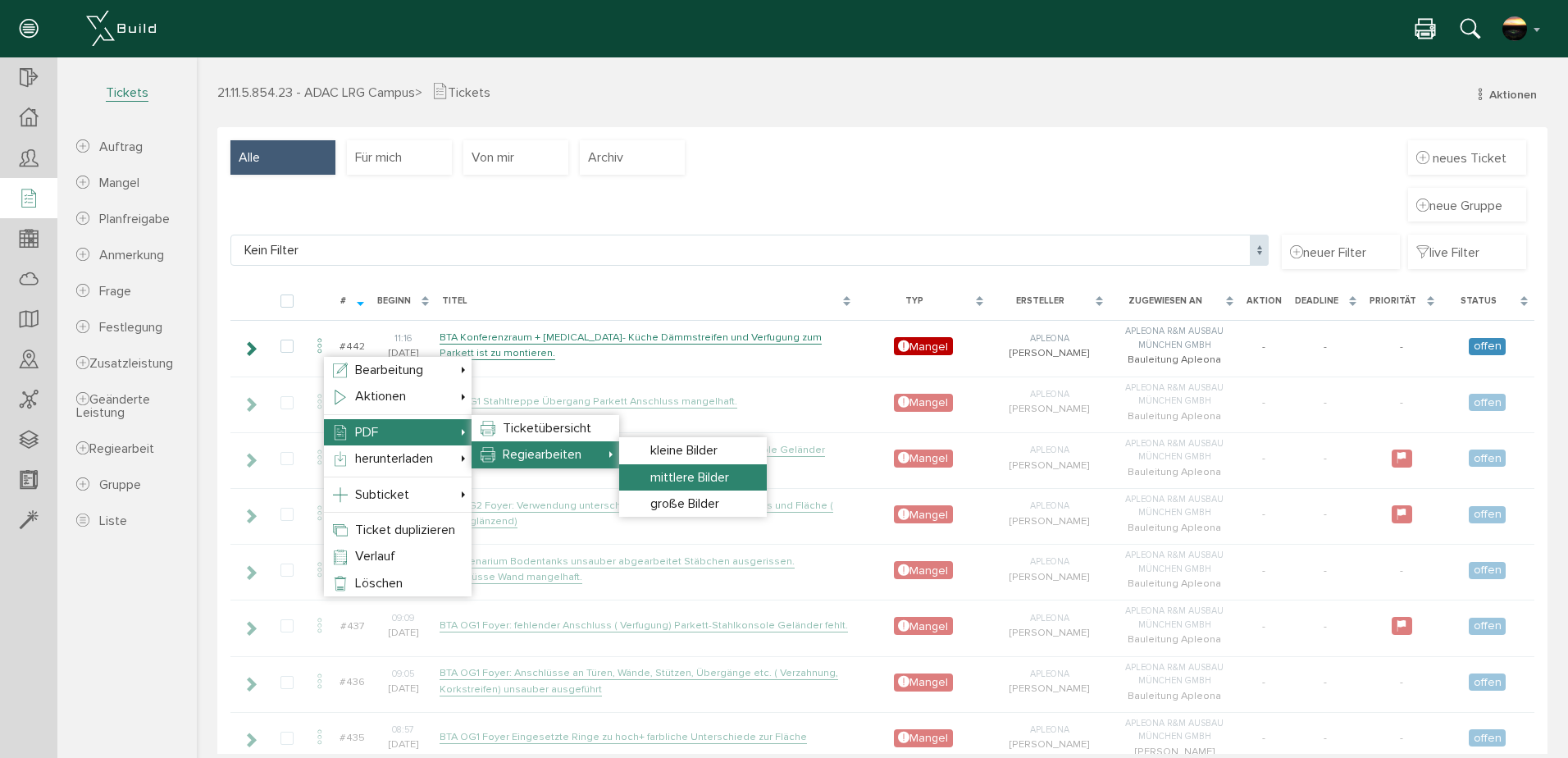
click at [694, 474] on span "mittlere Bilder" at bounding box center [689, 478] width 79 height 17
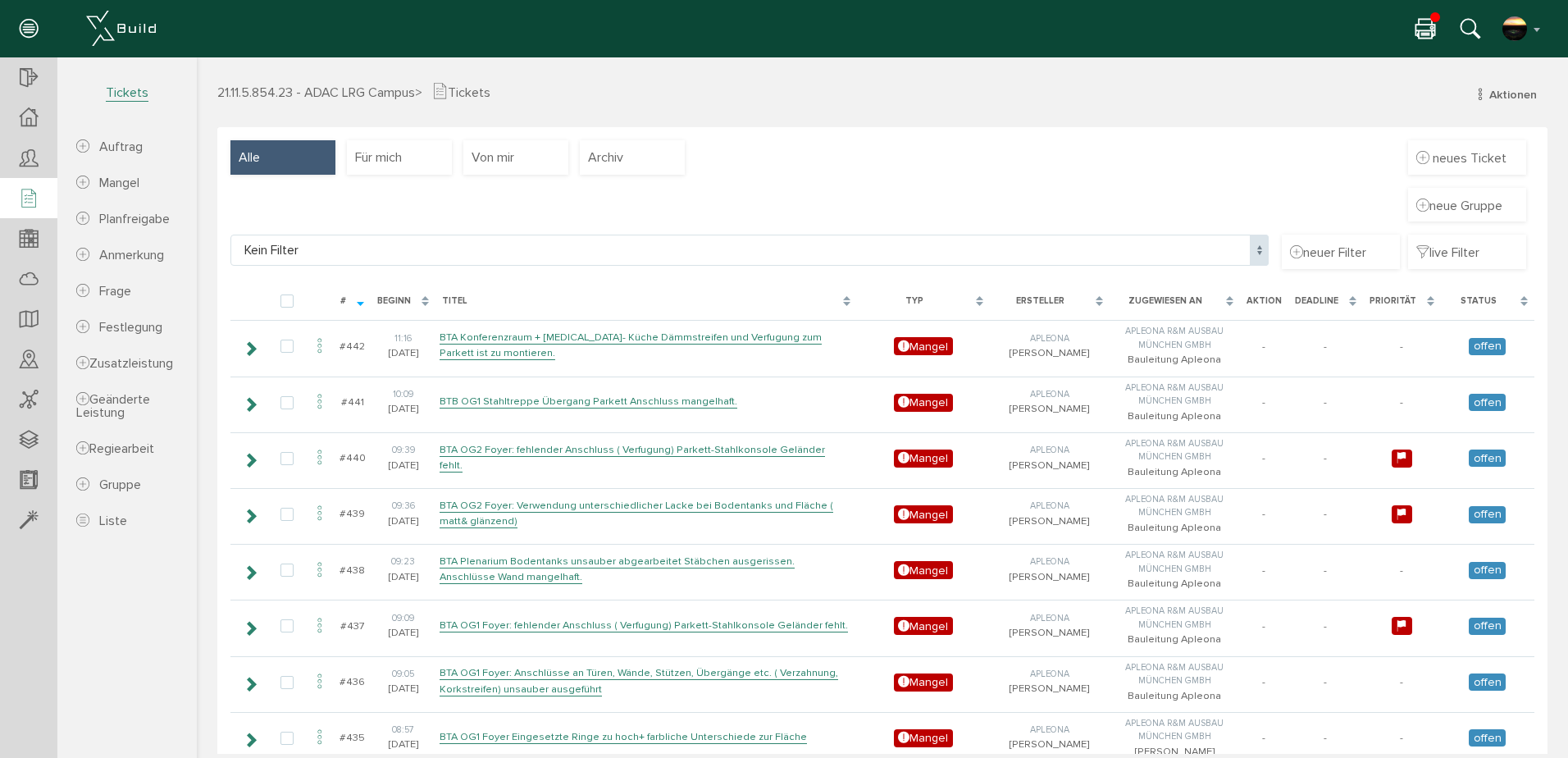
click at [1423, 29] on icon at bounding box center [1425, 30] width 20 height 24
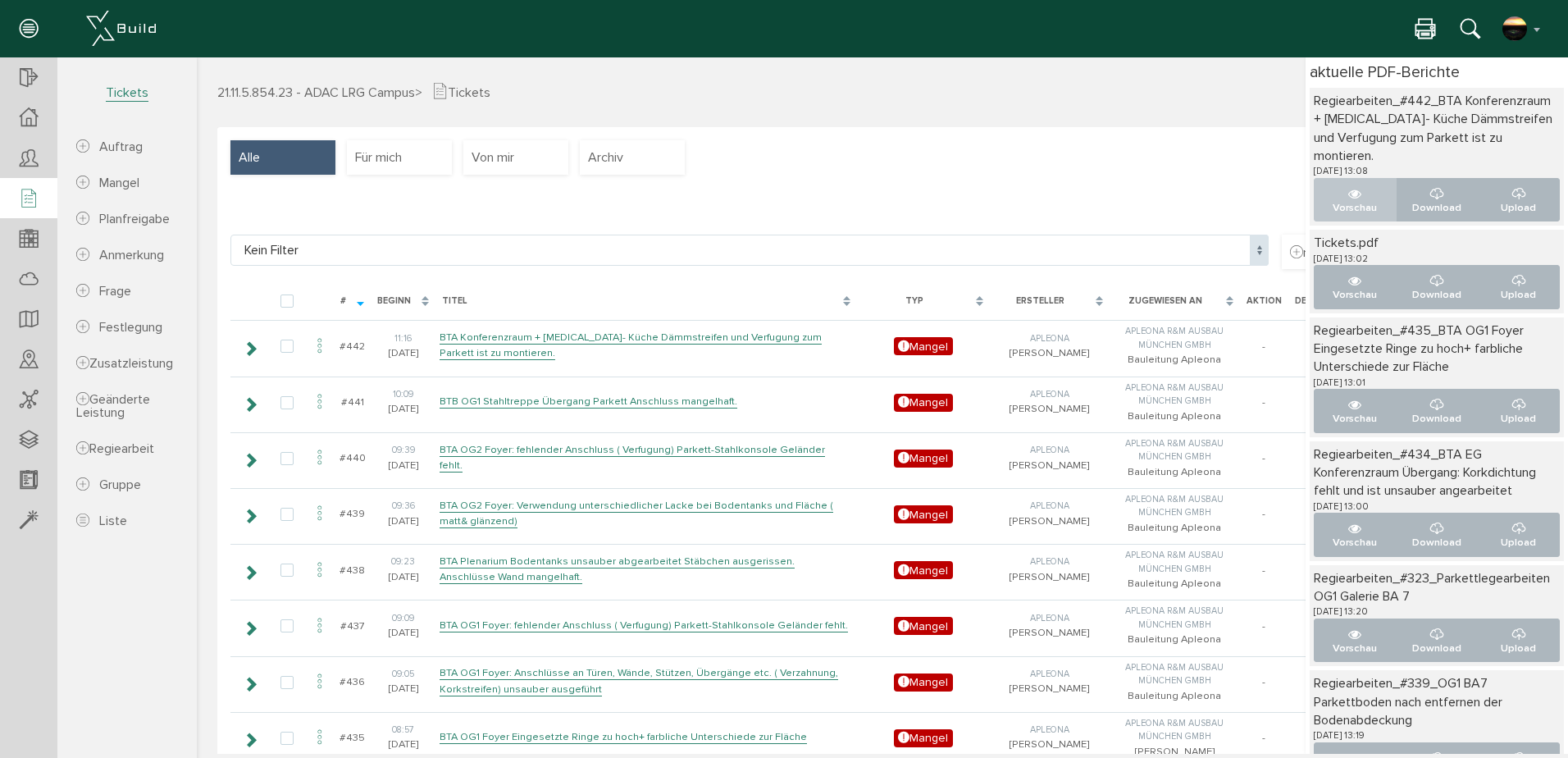
click at [1348, 192] on icon "..." at bounding box center [1355, 194] width 13 height 13
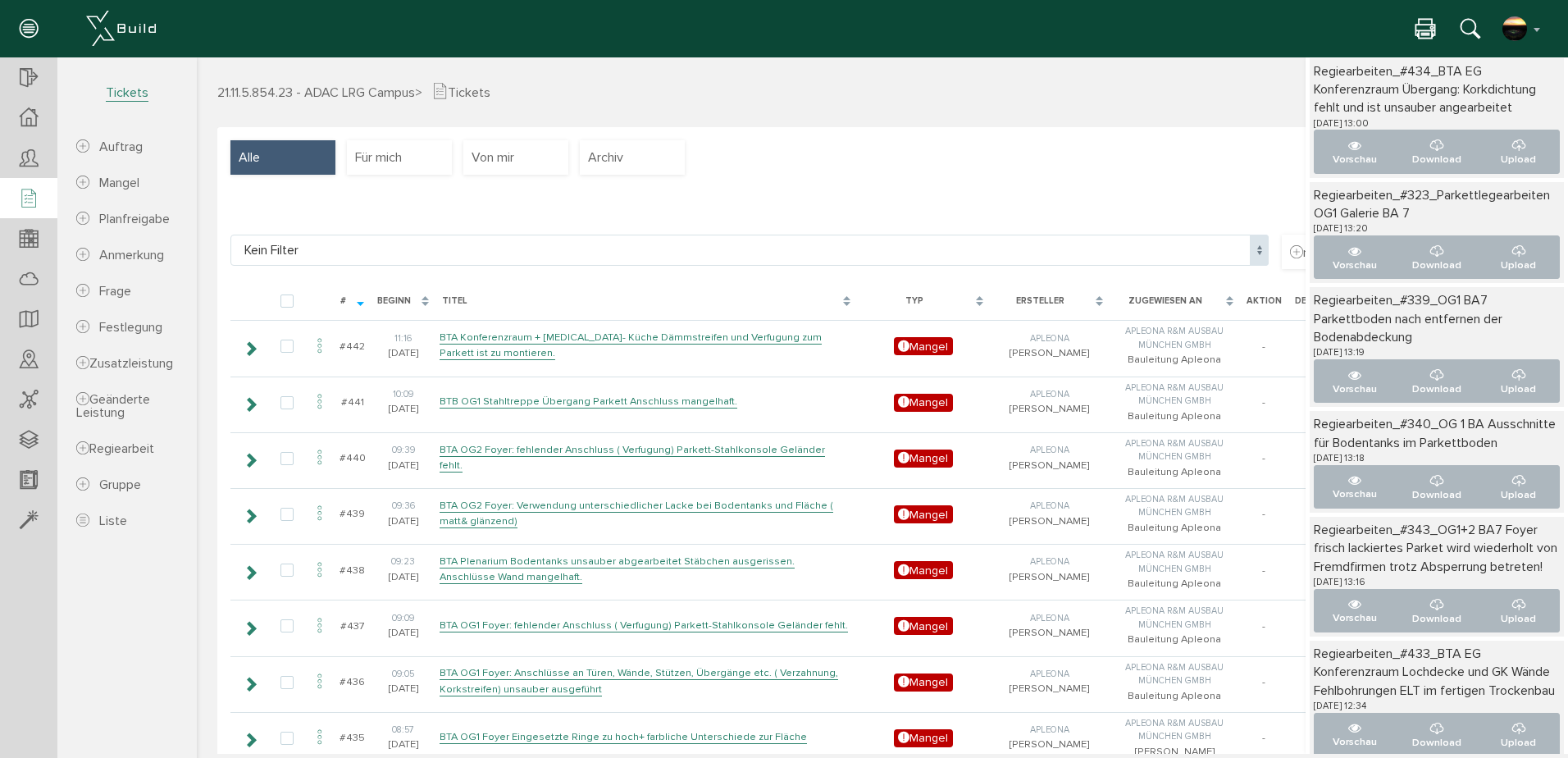
scroll to position [191, 0]
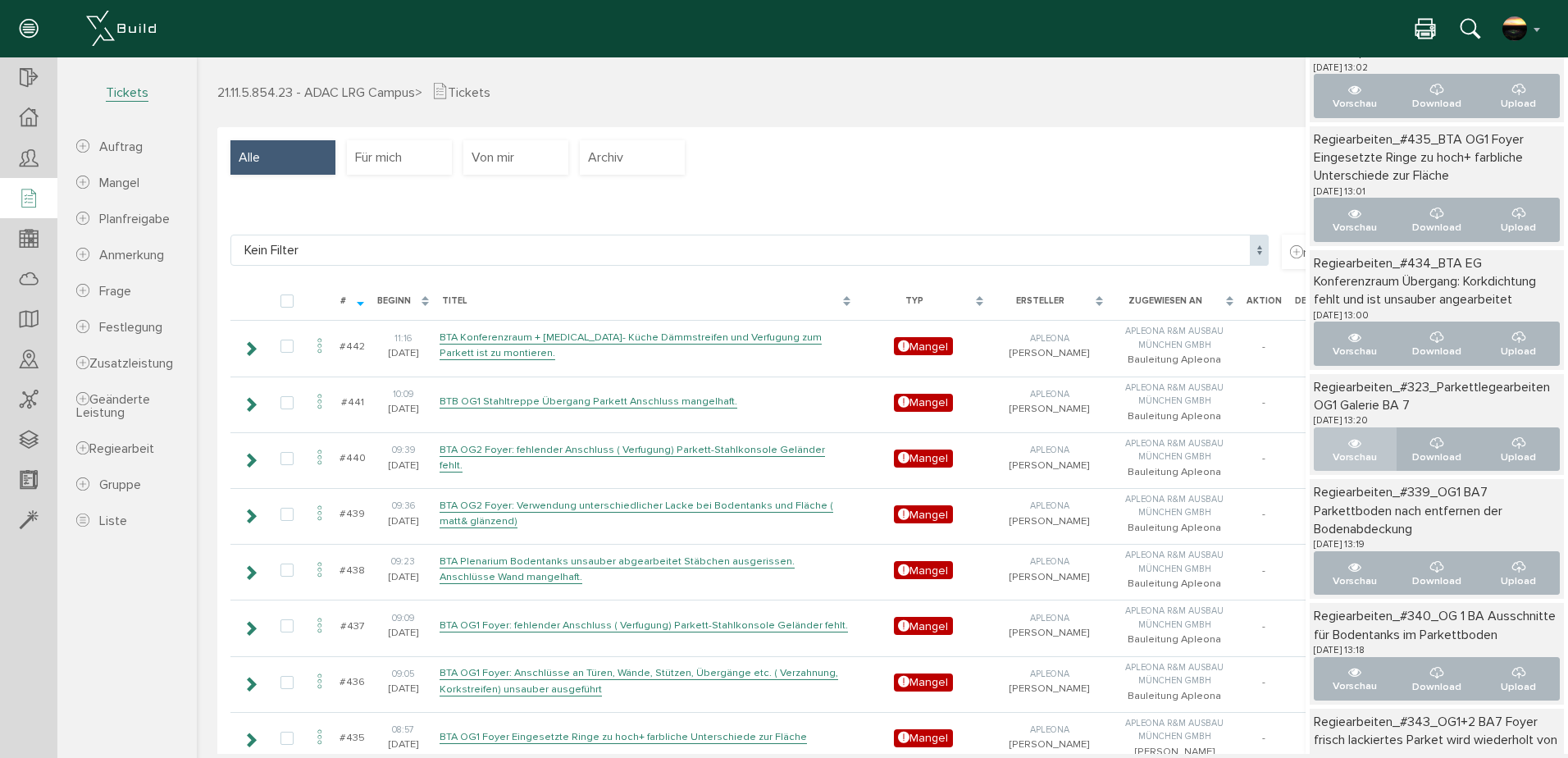
click at [1337, 449] on p "Vorschau" at bounding box center [1355, 457] width 55 height 16
click at [1342, 693] on p "Vorschau" at bounding box center [1355, 686] width 55 height 16
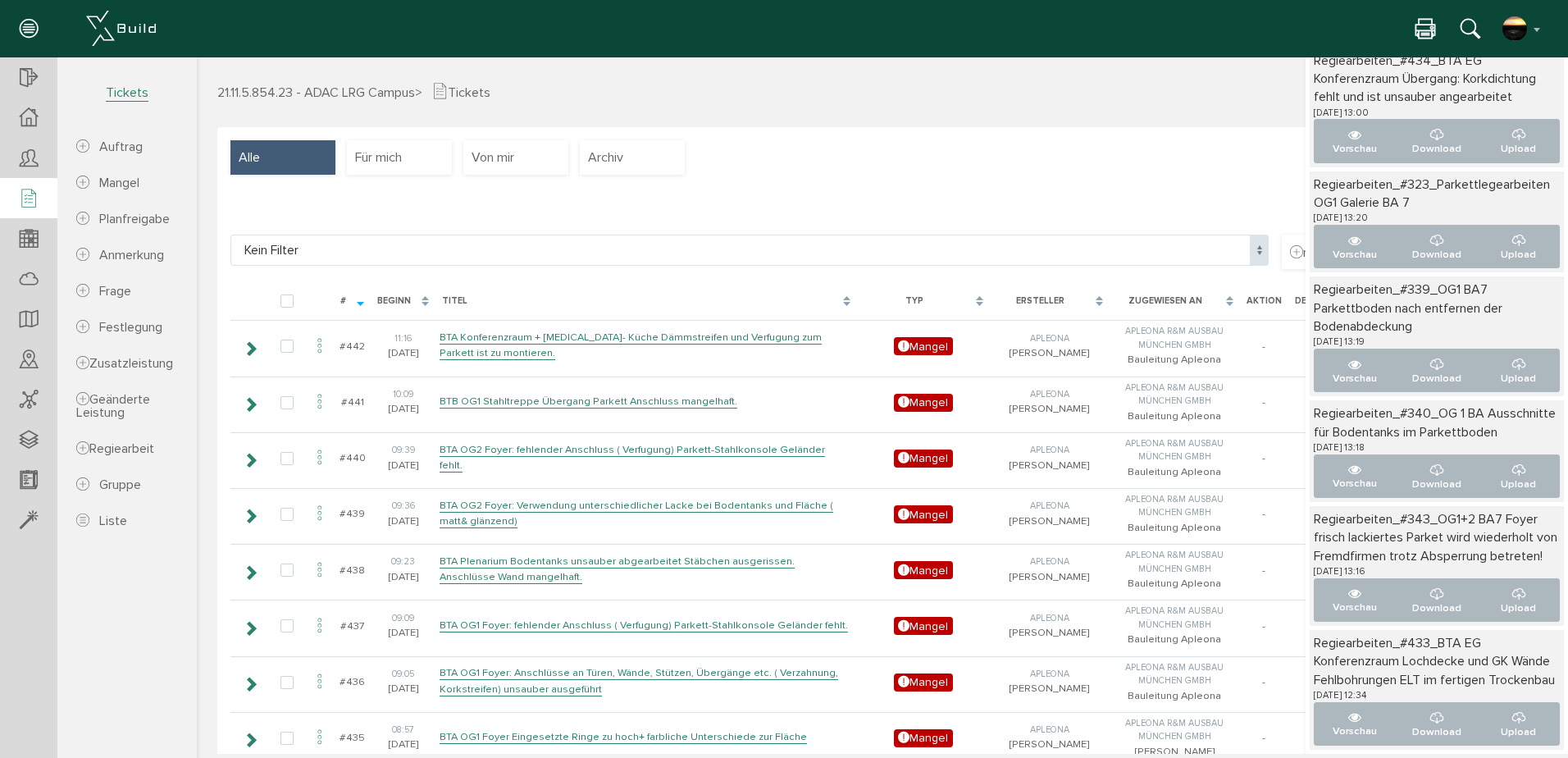
scroll to position [449, 0]
click at [1325, 578] on button "Vorschau" at bounding box center [1355, 600] width 83 height 43
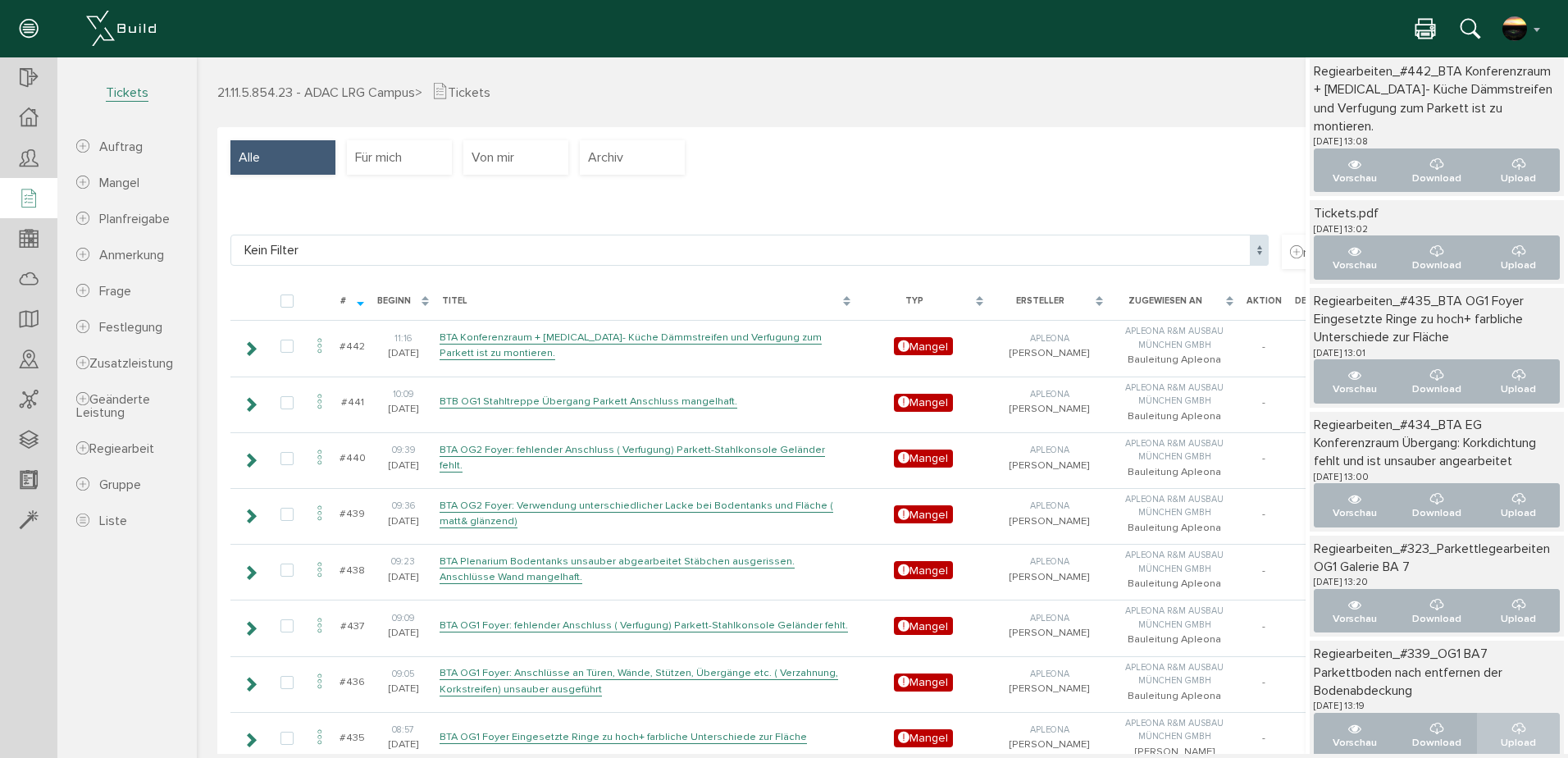
scroll to position [0, 0]
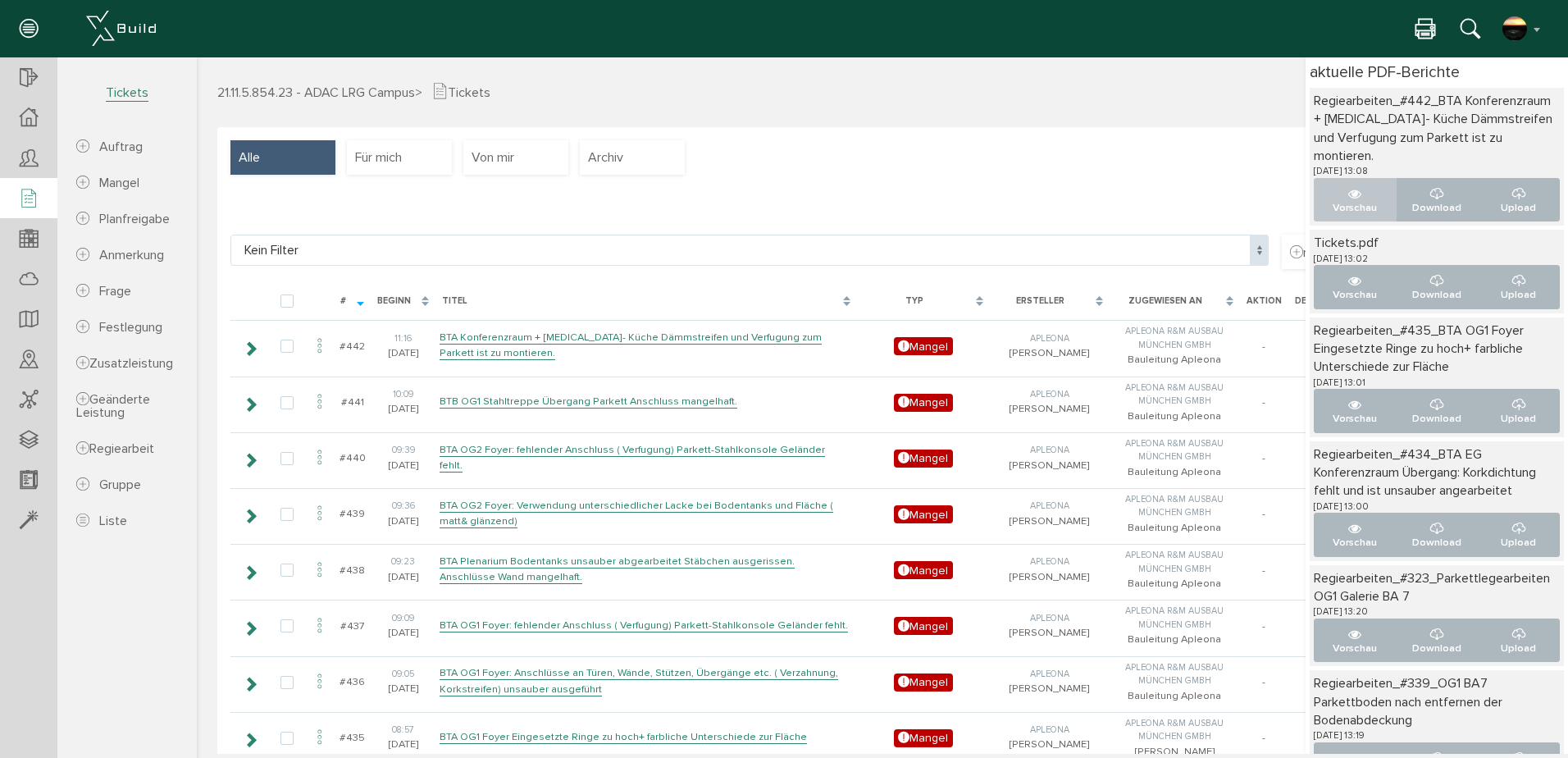
click at [1348, 197] on icon "..." at bounding box center [1355, 194] width 13 height 13
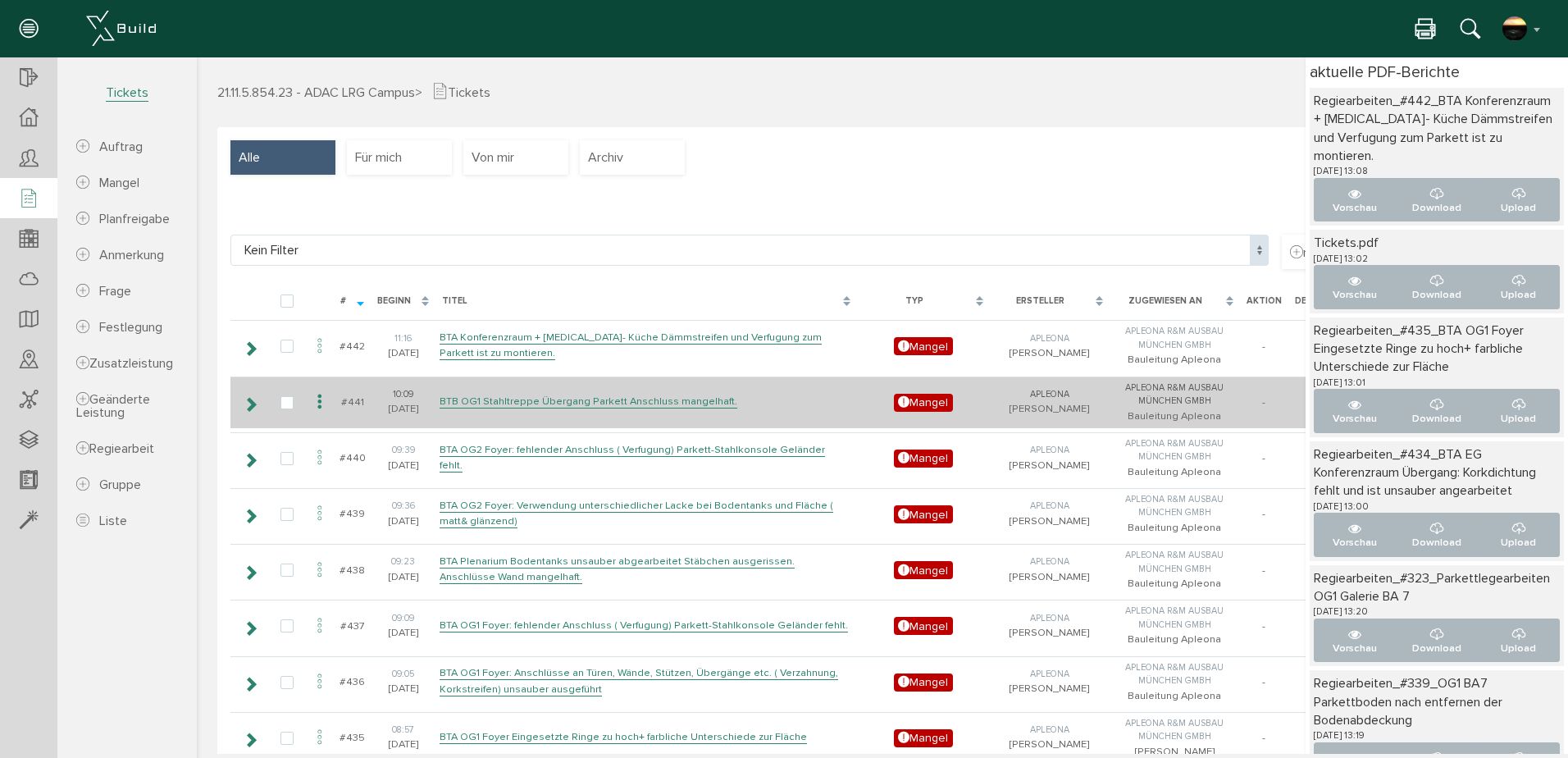
click at [323, 401] on icon at bounding box center [320, 402] width 20 height 22
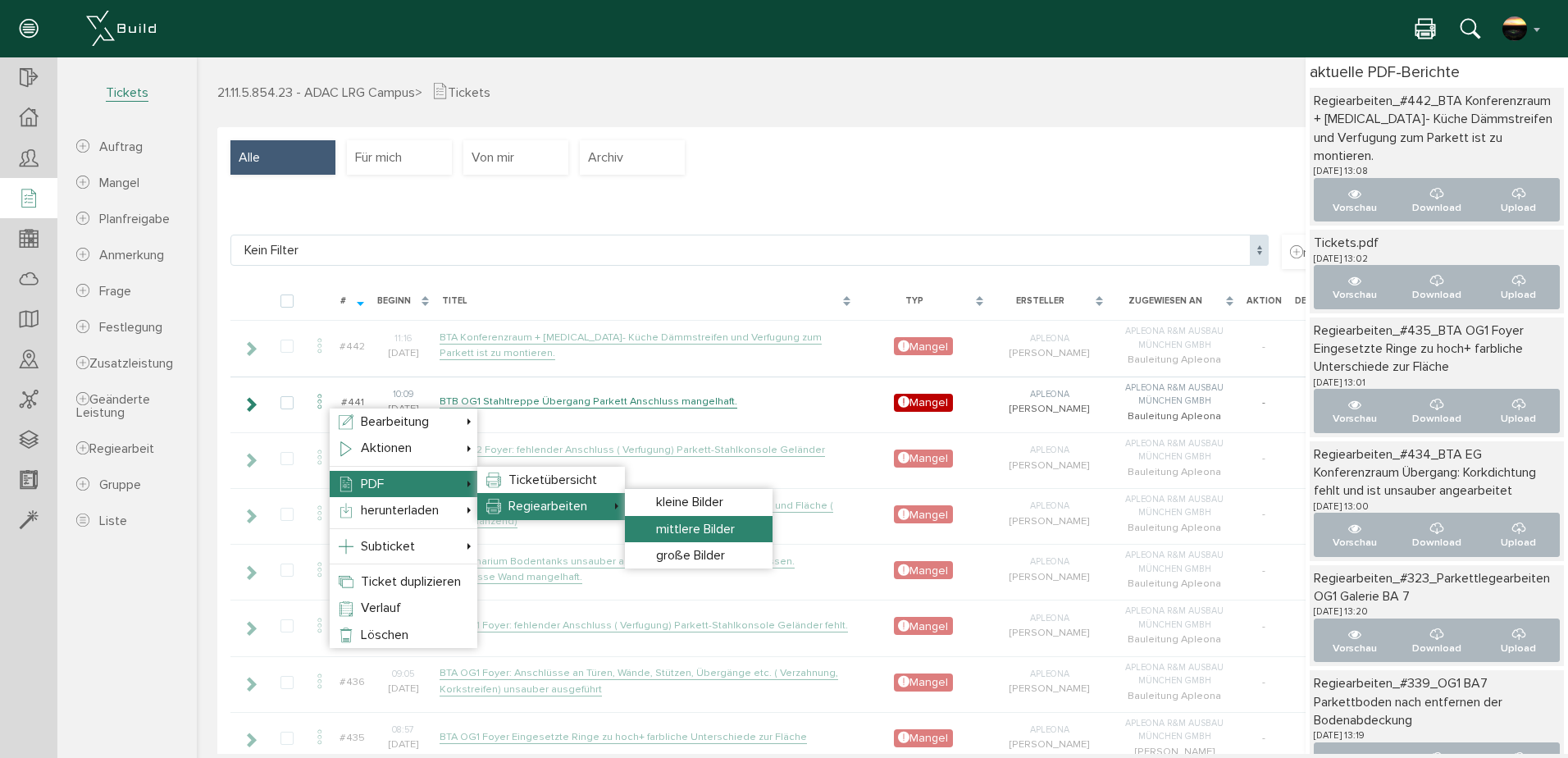
click at [676, 524] on span "mittlere Bilder" at bounding box center [695, 529] width 79 height 17
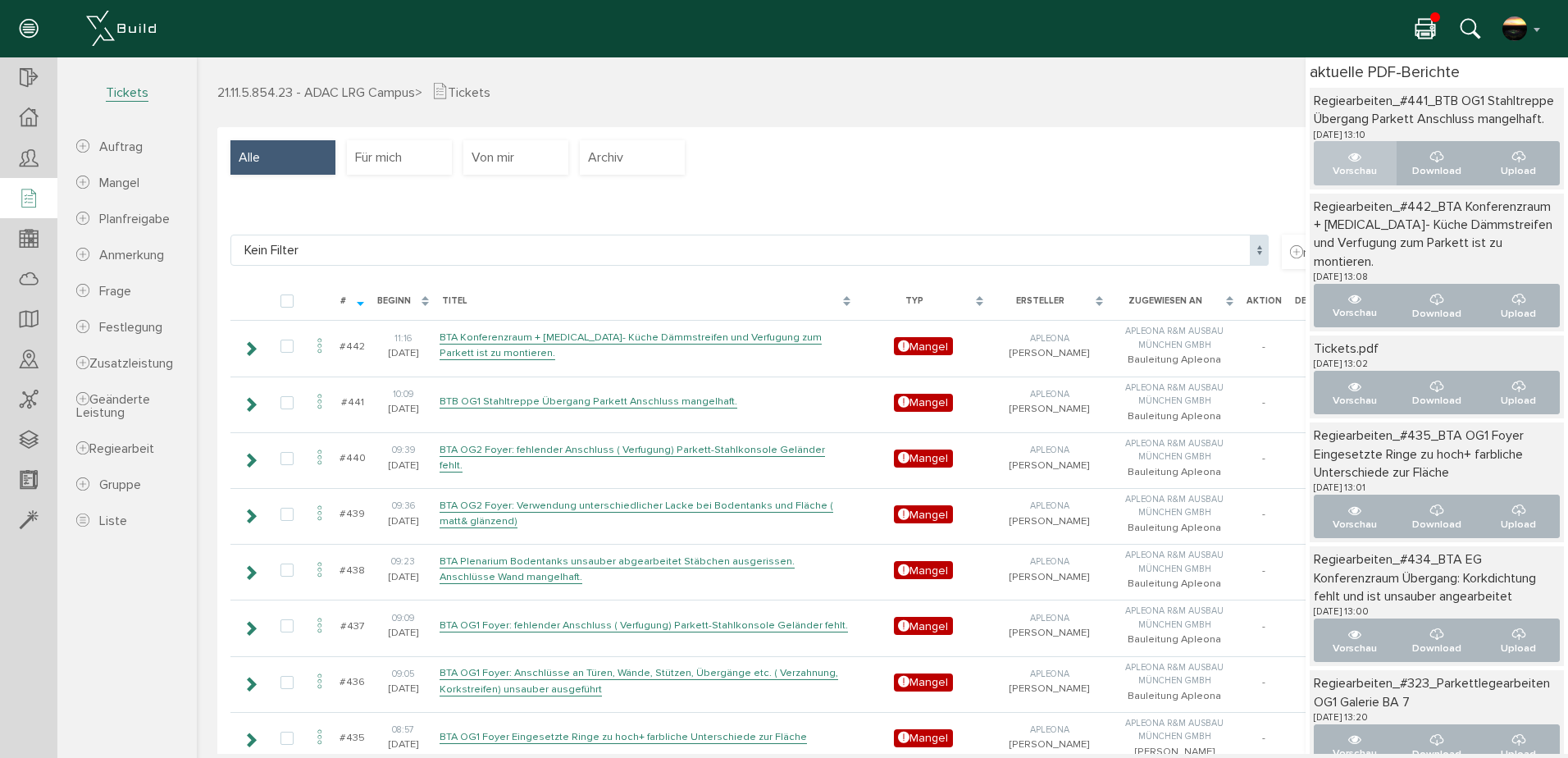
click at [1348, 164] on icon "..." at bounding box center [1355, 158] width 13 height 13
